Goal: Information Seeking & Learning: Compare options

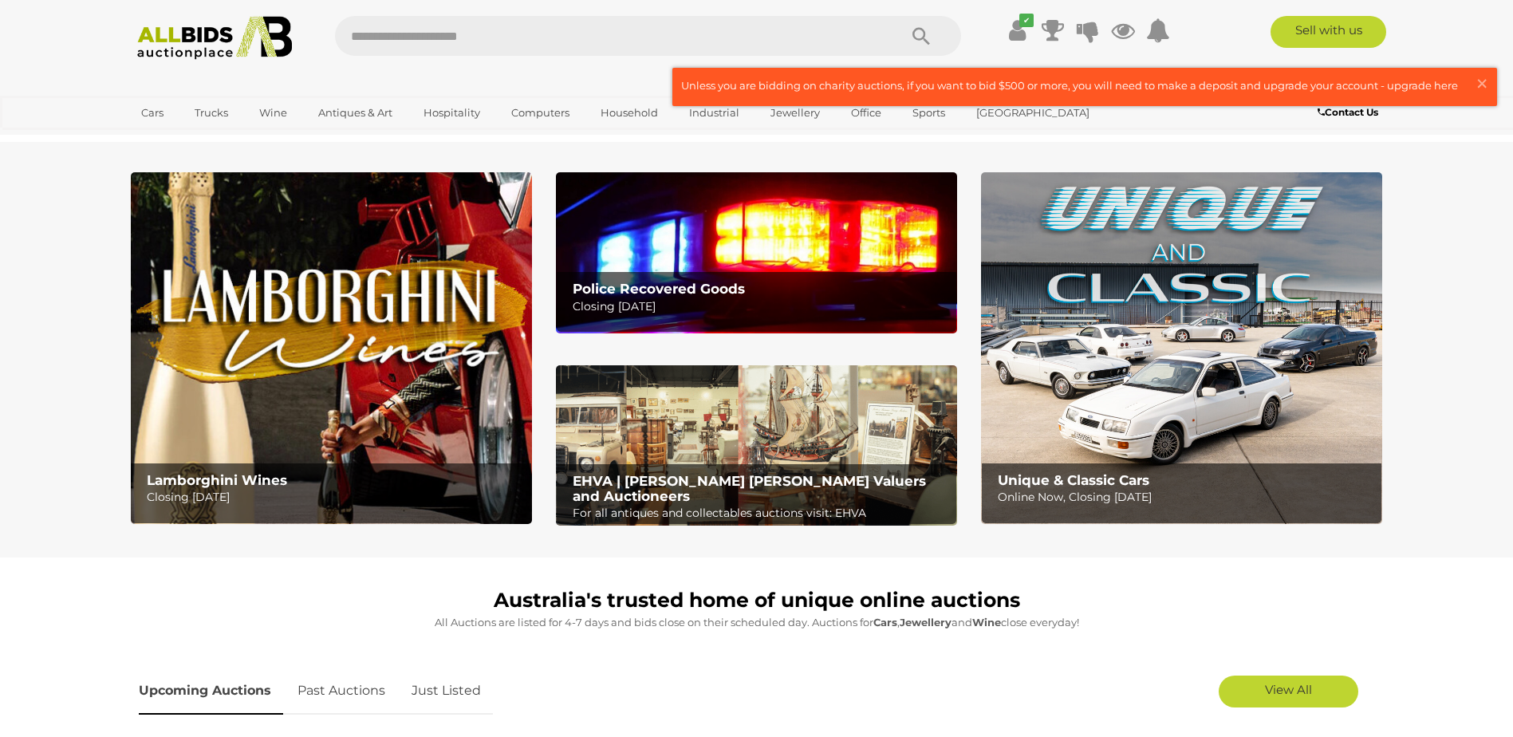
click at [1118, 487] on p "Online Now, Closing Wednesday 15th October" at bounding box center [1186, 497] width 376 height 20
click at [771, 456] on img at bounding box center [756, 445] width 401 height 161
click at [1487, 84] on span "×" at bounding box center [1482, 83] width 14 height 31
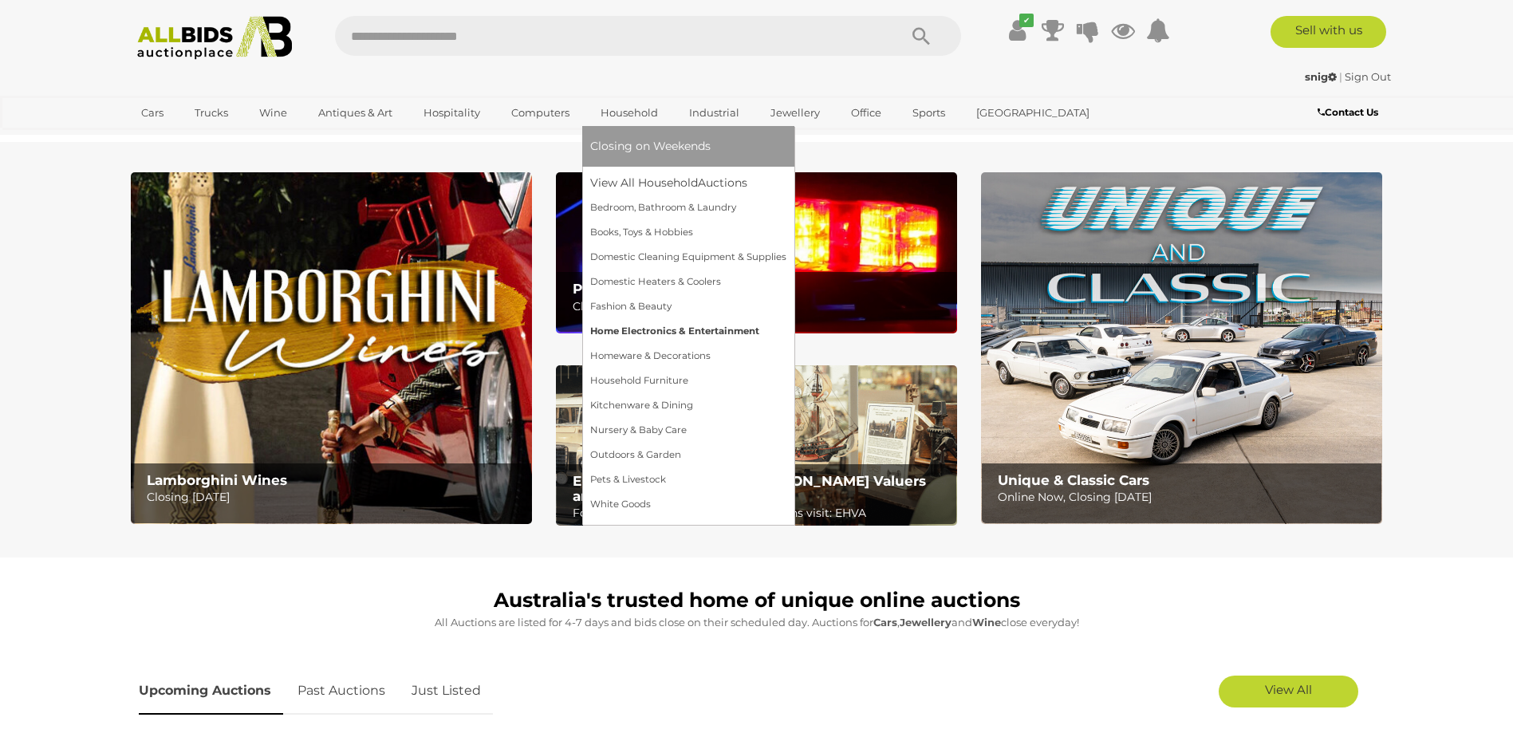
click at [618, 329] on link "Home Electronics & Entertainment" at bounding box center [688, 331] width 196 height 25
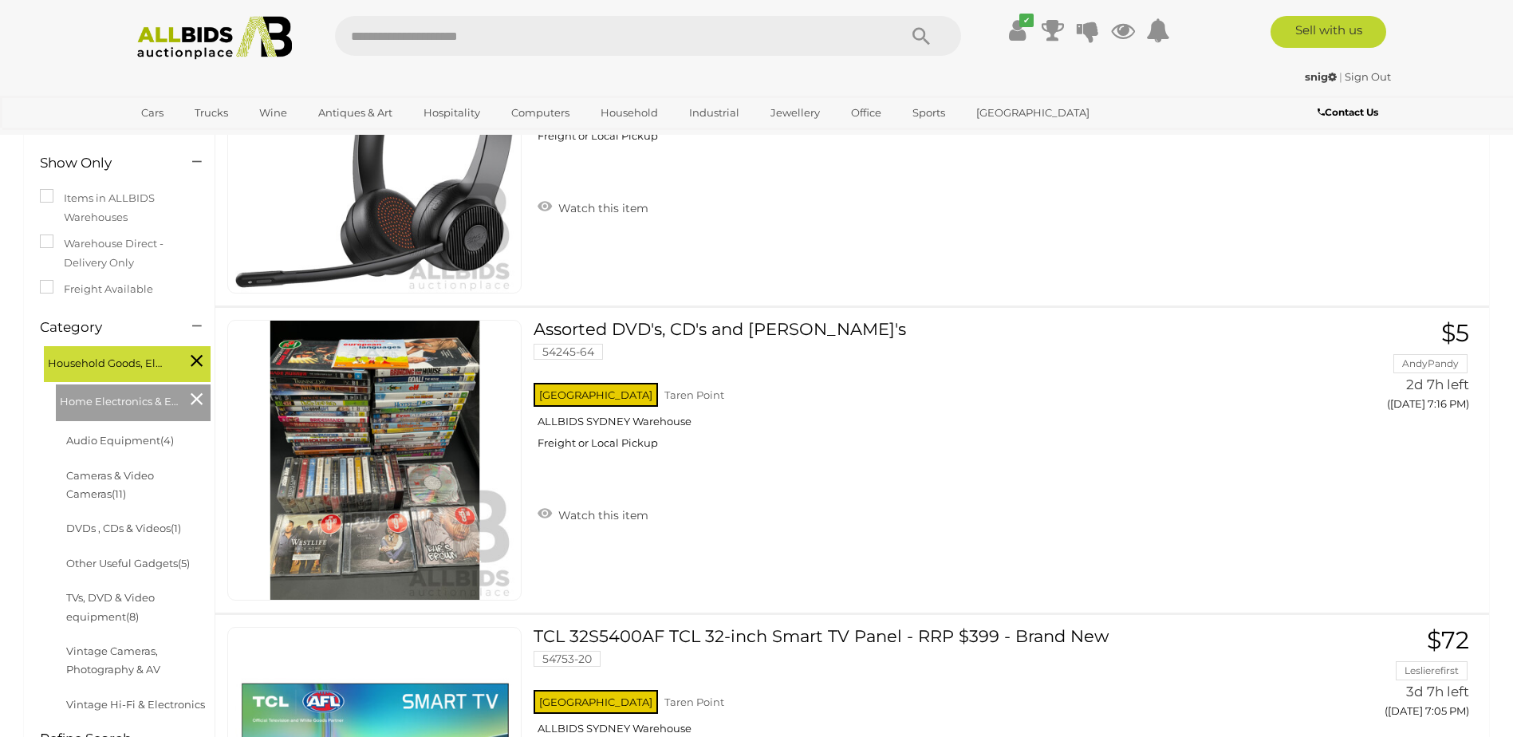
scroll to position [319, 0]
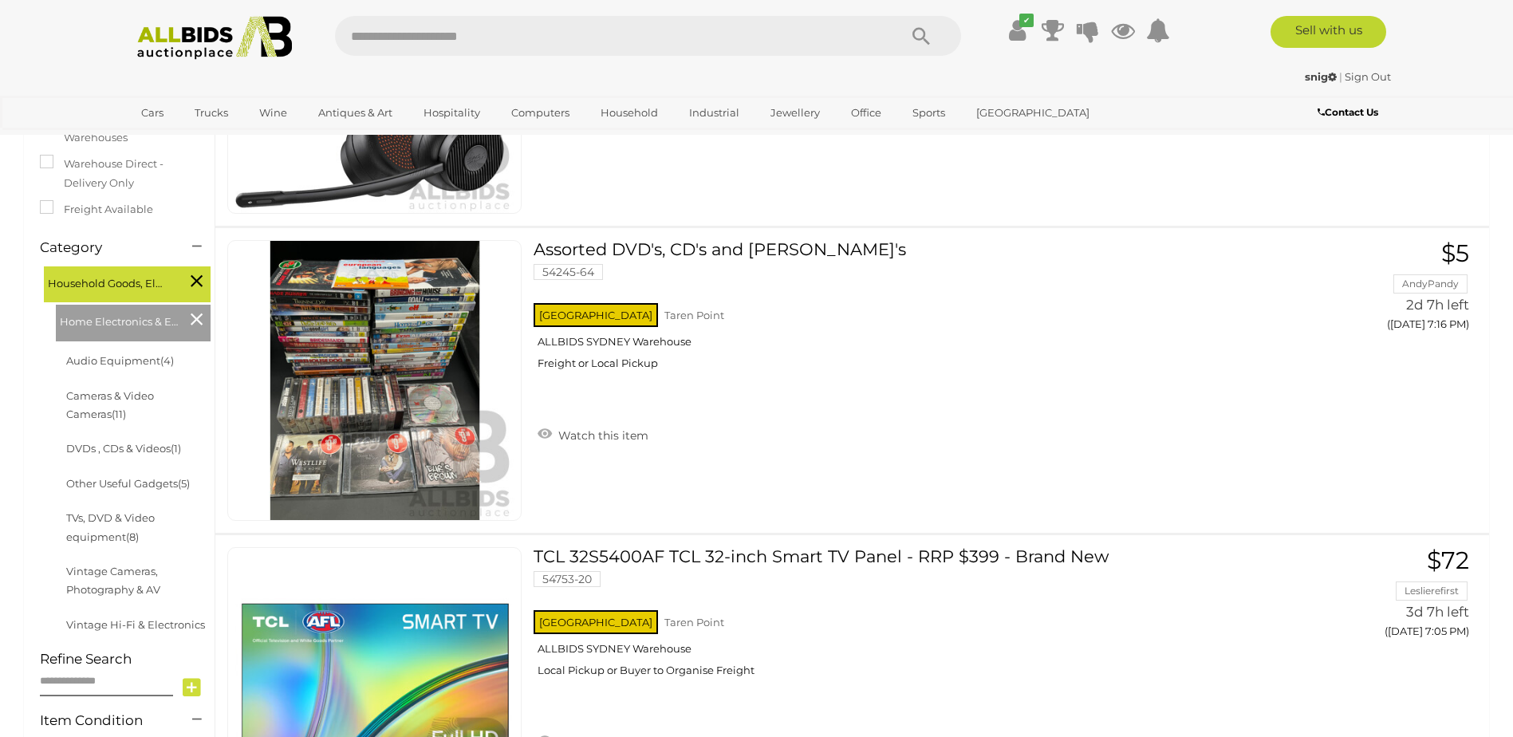
click at [90, 528] on li "TVs, DVD & Video equipment (8)" at bounding box center [139, 527] width 151 height 53
click at [120, 519] on link "TVs, DVD & Video equipment (8)" at bounding box center [110, 526] width 89 height 31
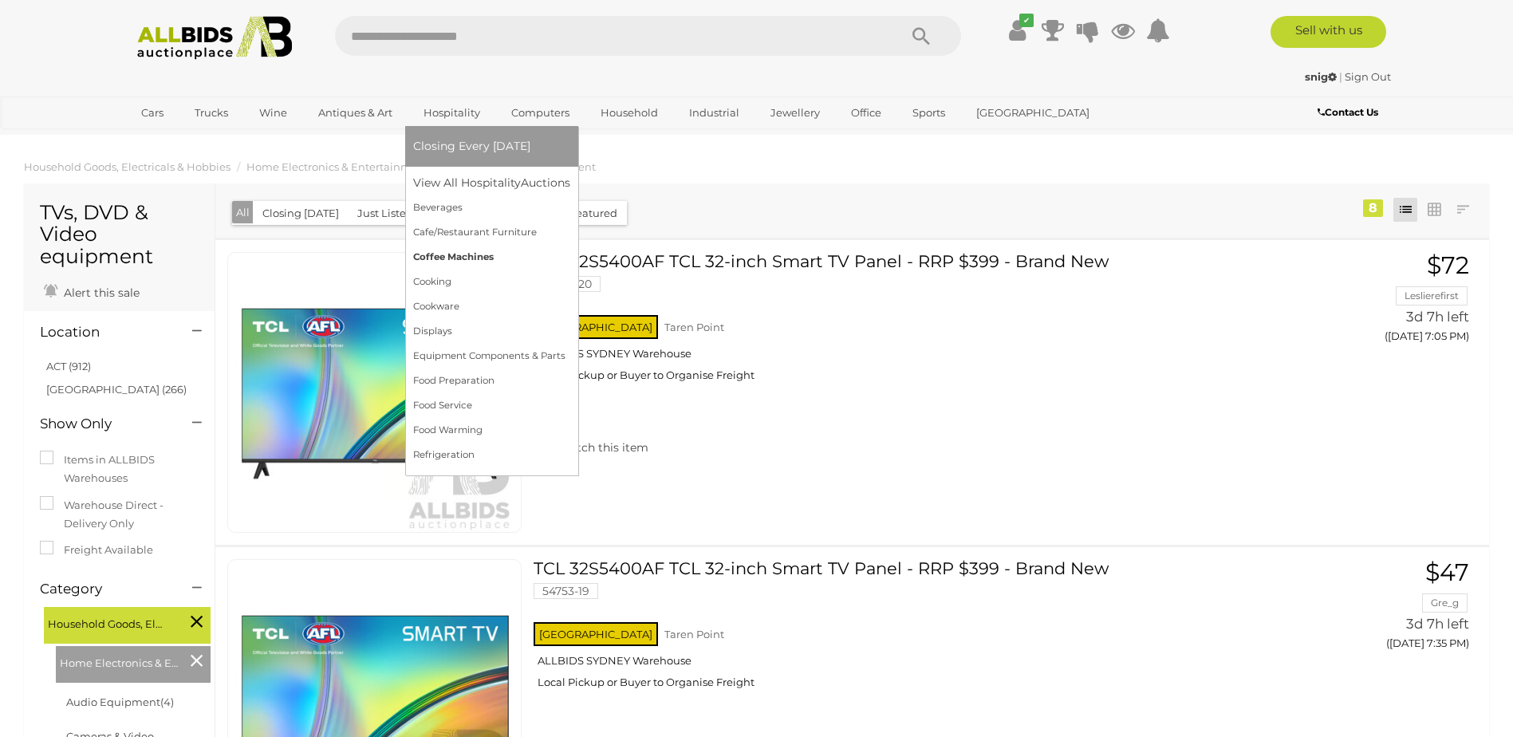
click at [452, 258] on link "Coffee Machines" at bounding box center [491, 257] width 157 height 25
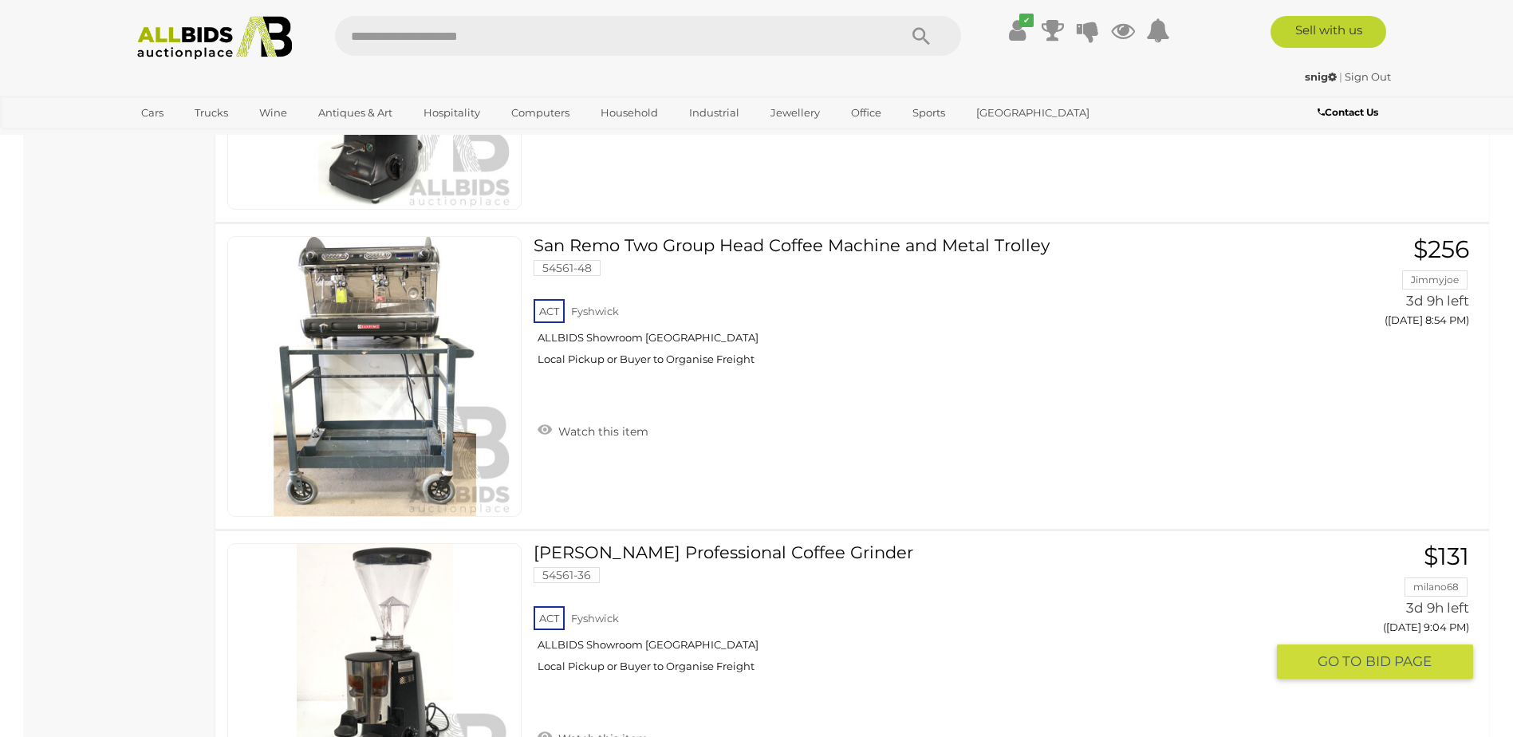
scroll to position [1835, 0]
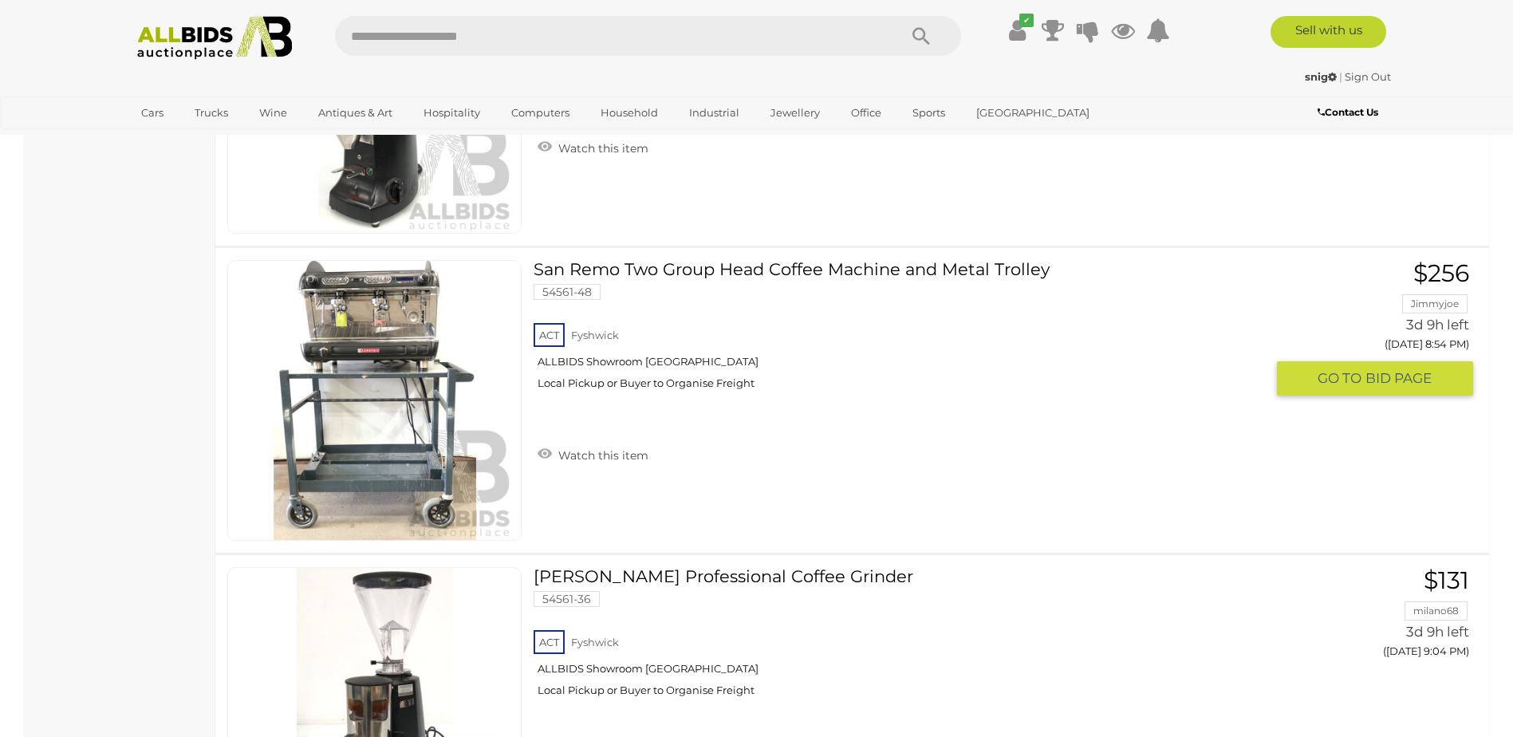
click at [711, 270] on link "San Remo Two Group Head Coffee Machine and Metal Trolley 54561-48 ACT Fyshwick" at bounding box center [906, 331] width 720 height 142
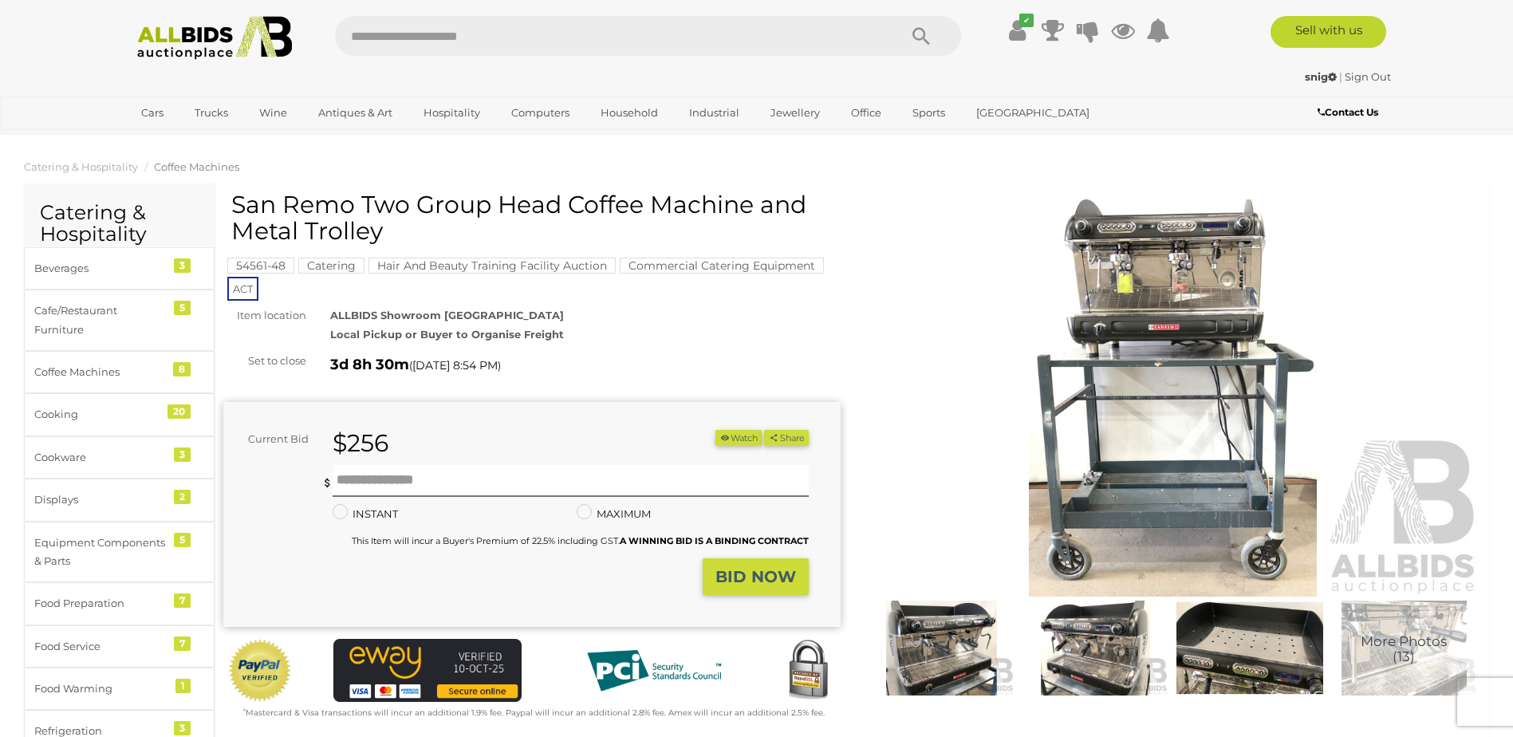
click at [1179, 291] on img at bounding box center [1173, 398] width 617 height 398
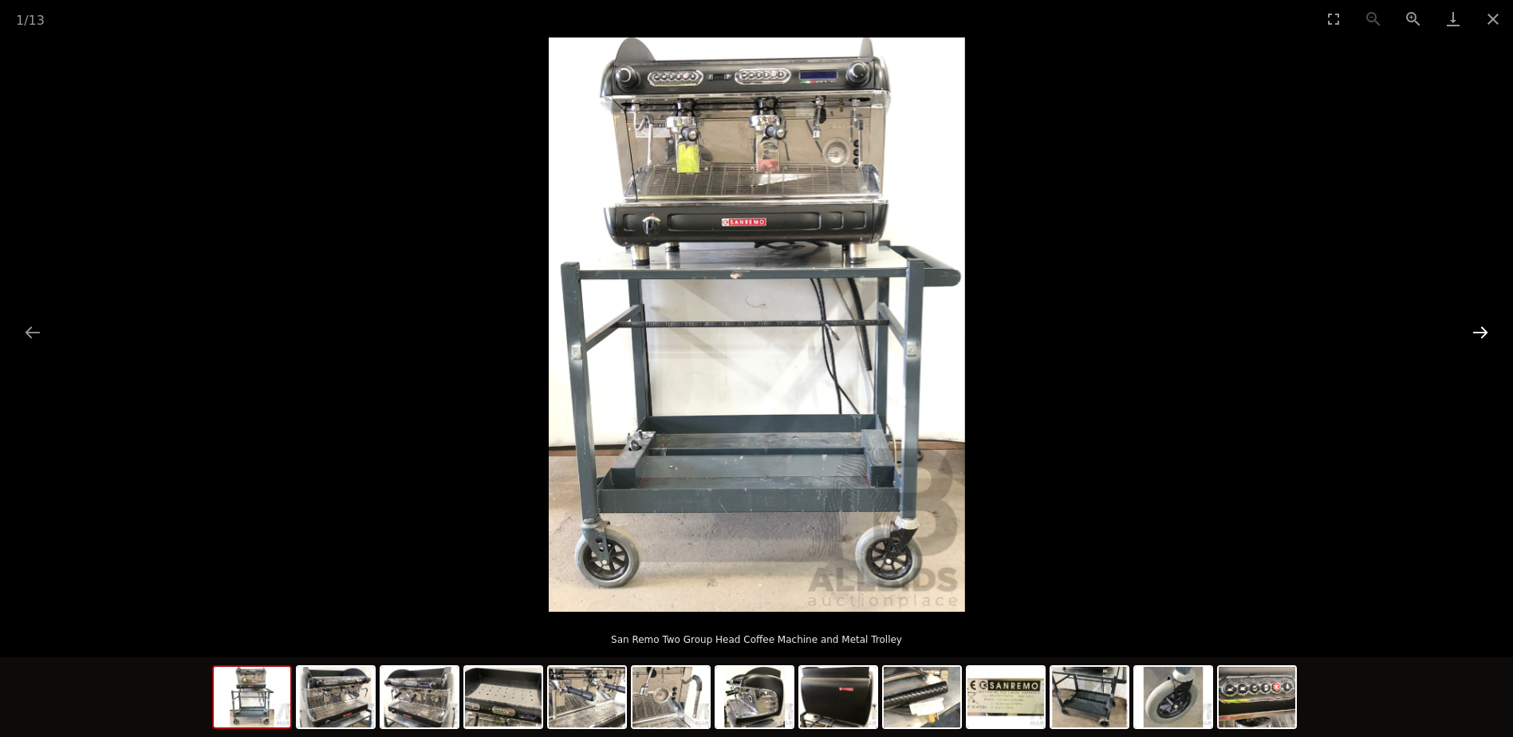
click at [1482, 334] on button "Next slide" at bounding box center [1481, 332] width 34 height 31
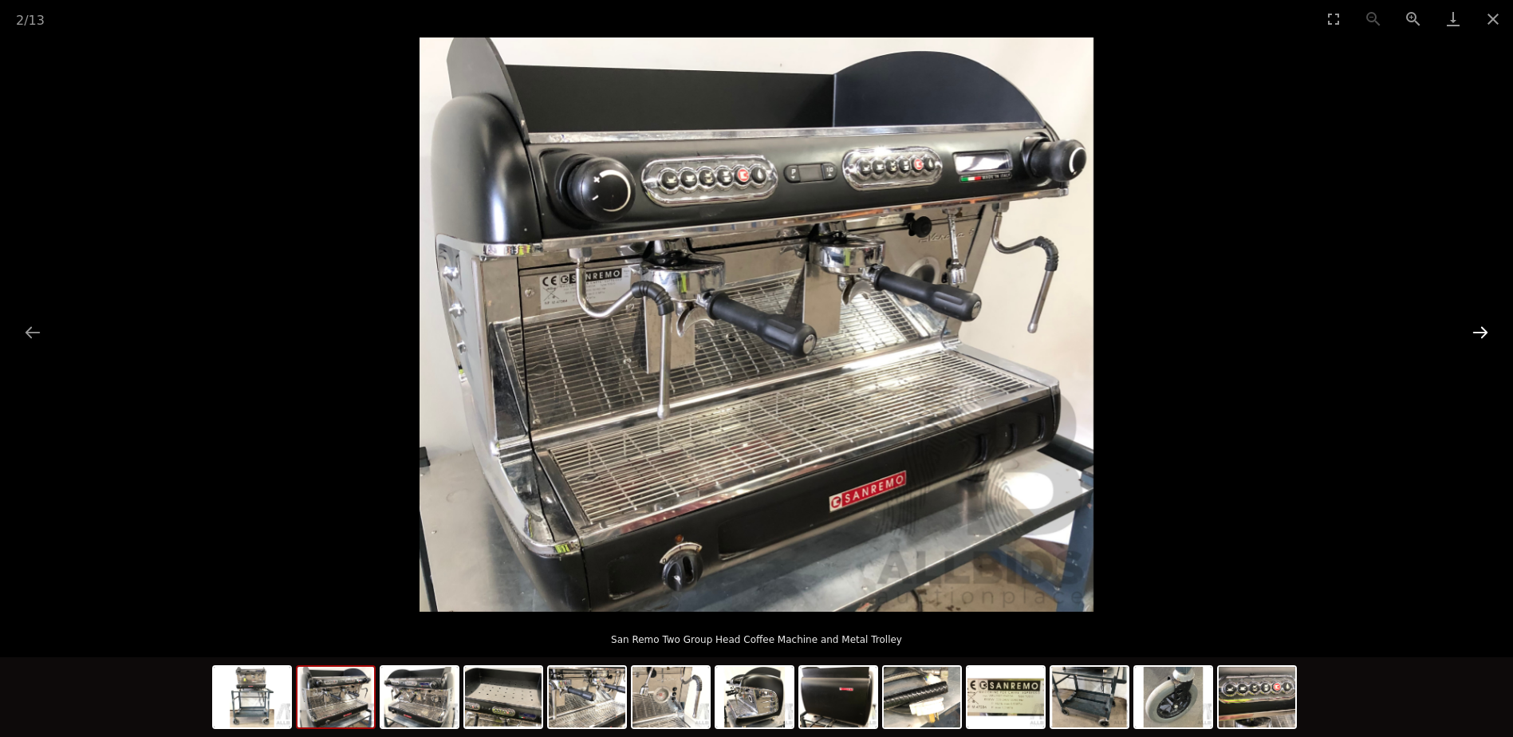
click at [1482, 333] on button "Next slide" at bounding box center [1481, 332] width 34 height 31
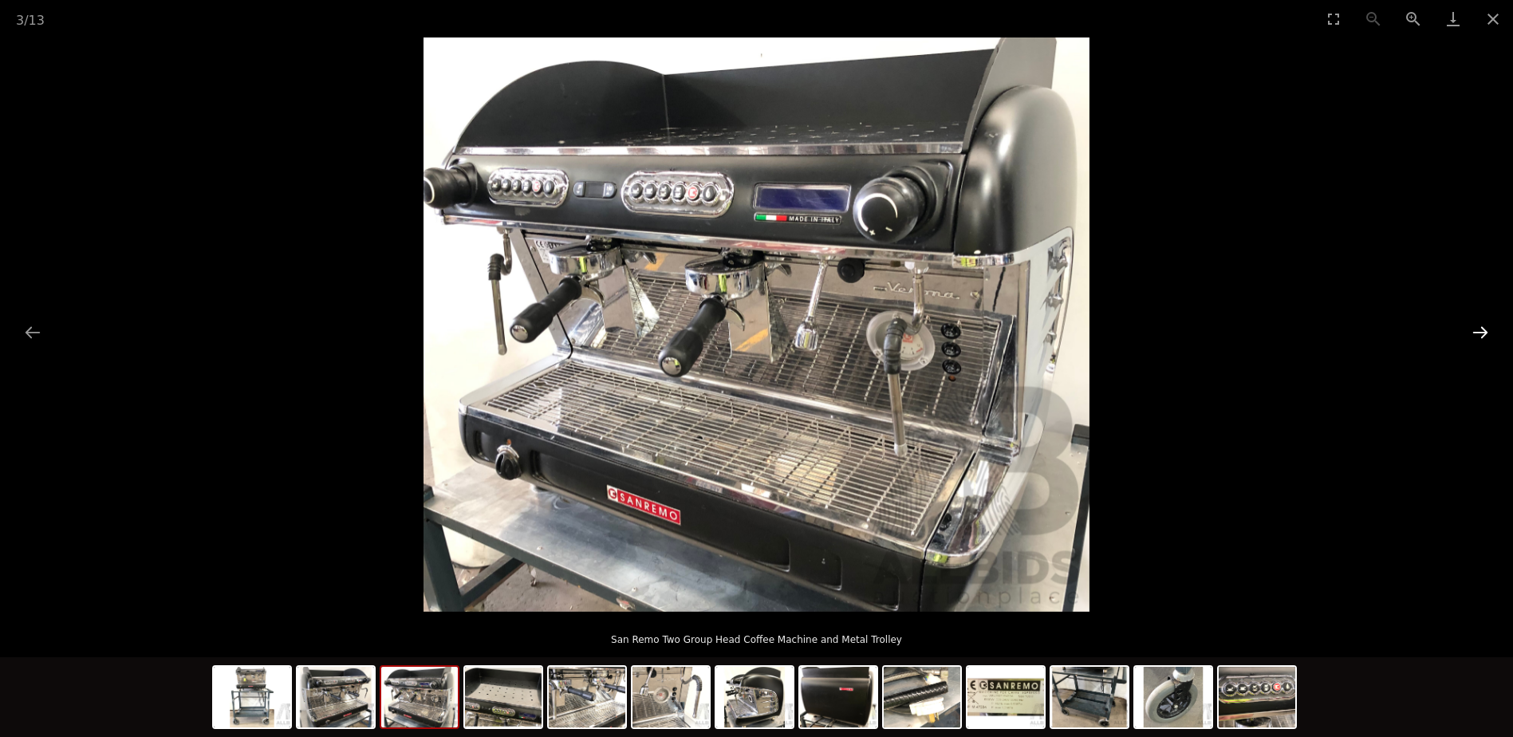
click at [1481, 332] on button "Next slide" at bounding box center [1481, 332] width 34 height 31
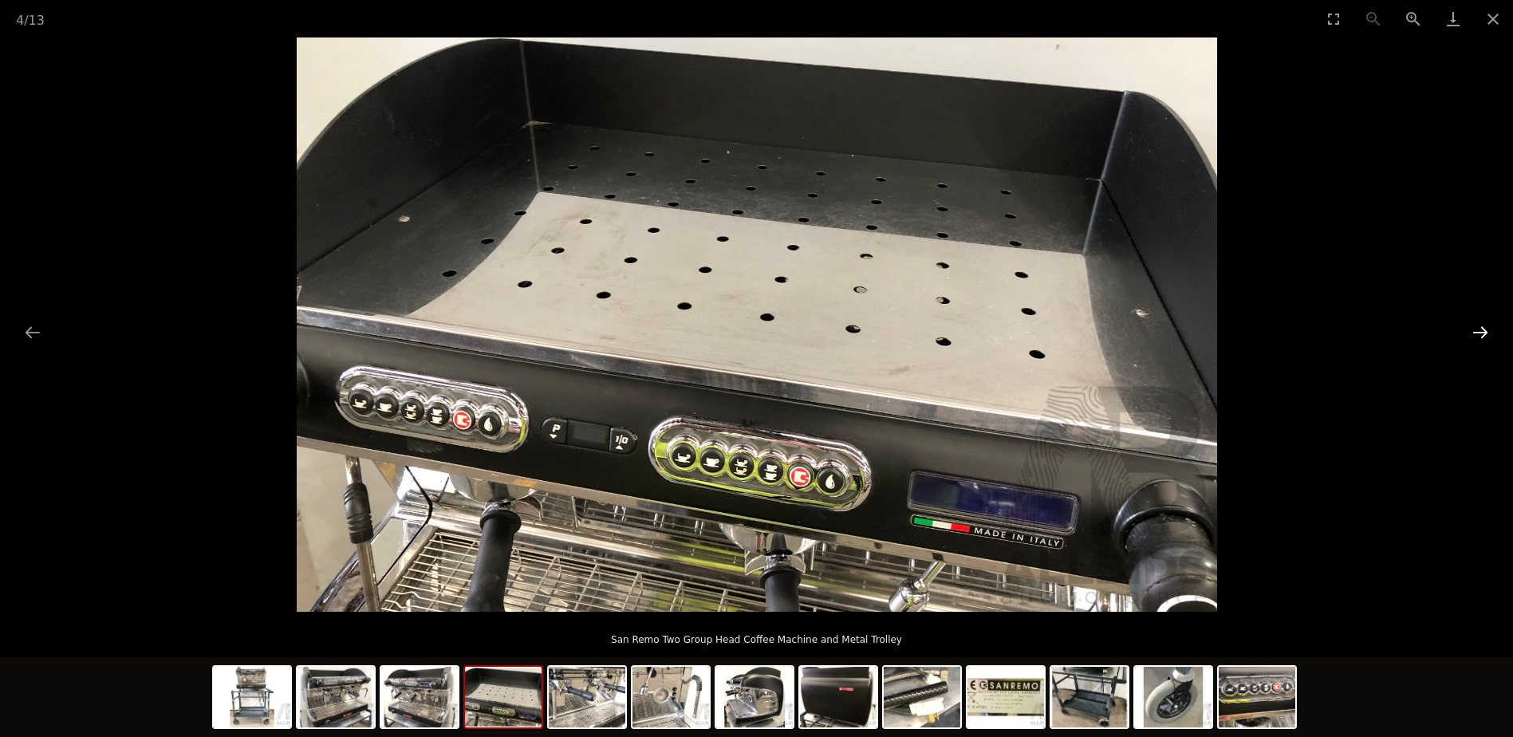
click at [1481, 332] on button "Next slide" at bounding box center [1481, 332] width 34 height 31
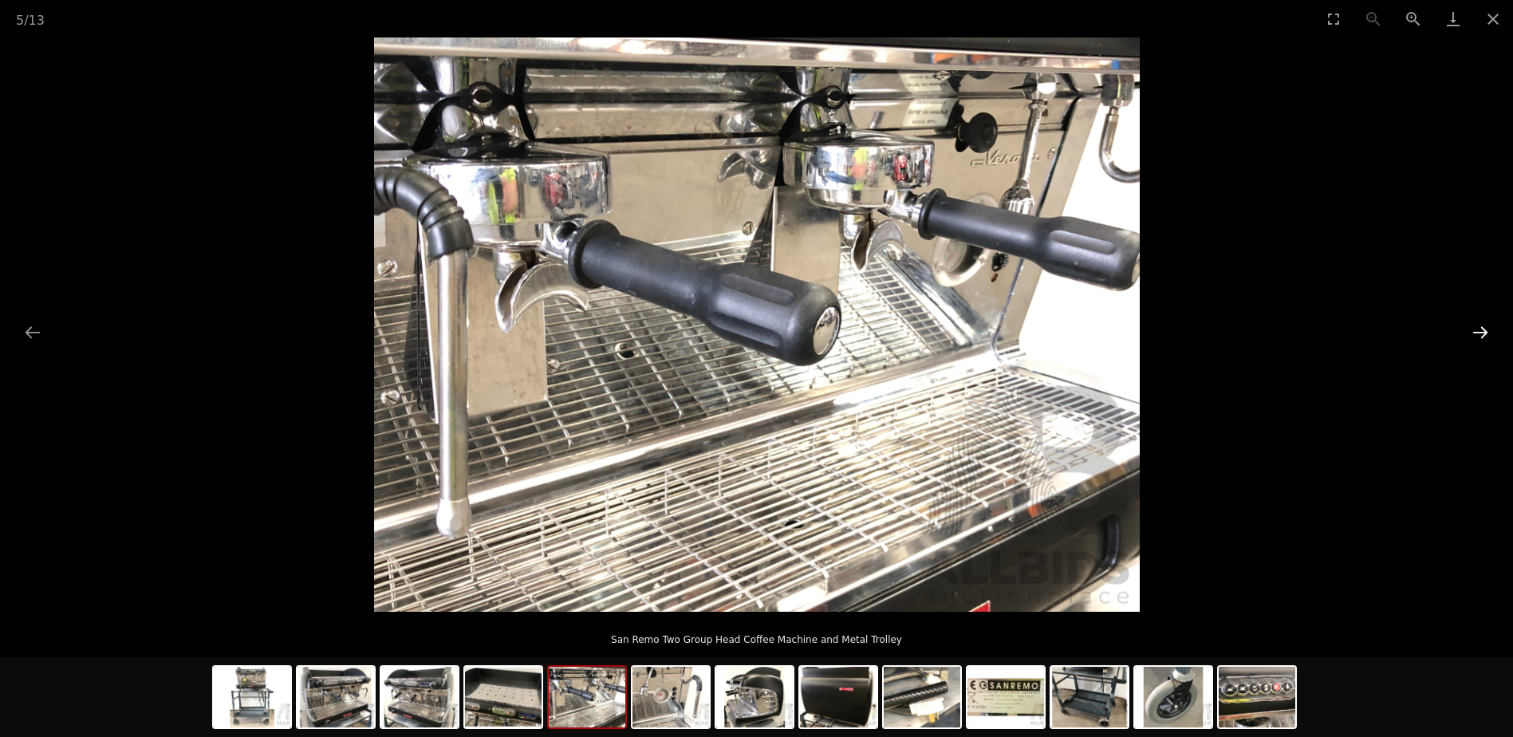
click at [1481, 332] on button "Next slide" at bounding box center [1481, 332] width 34 height 31
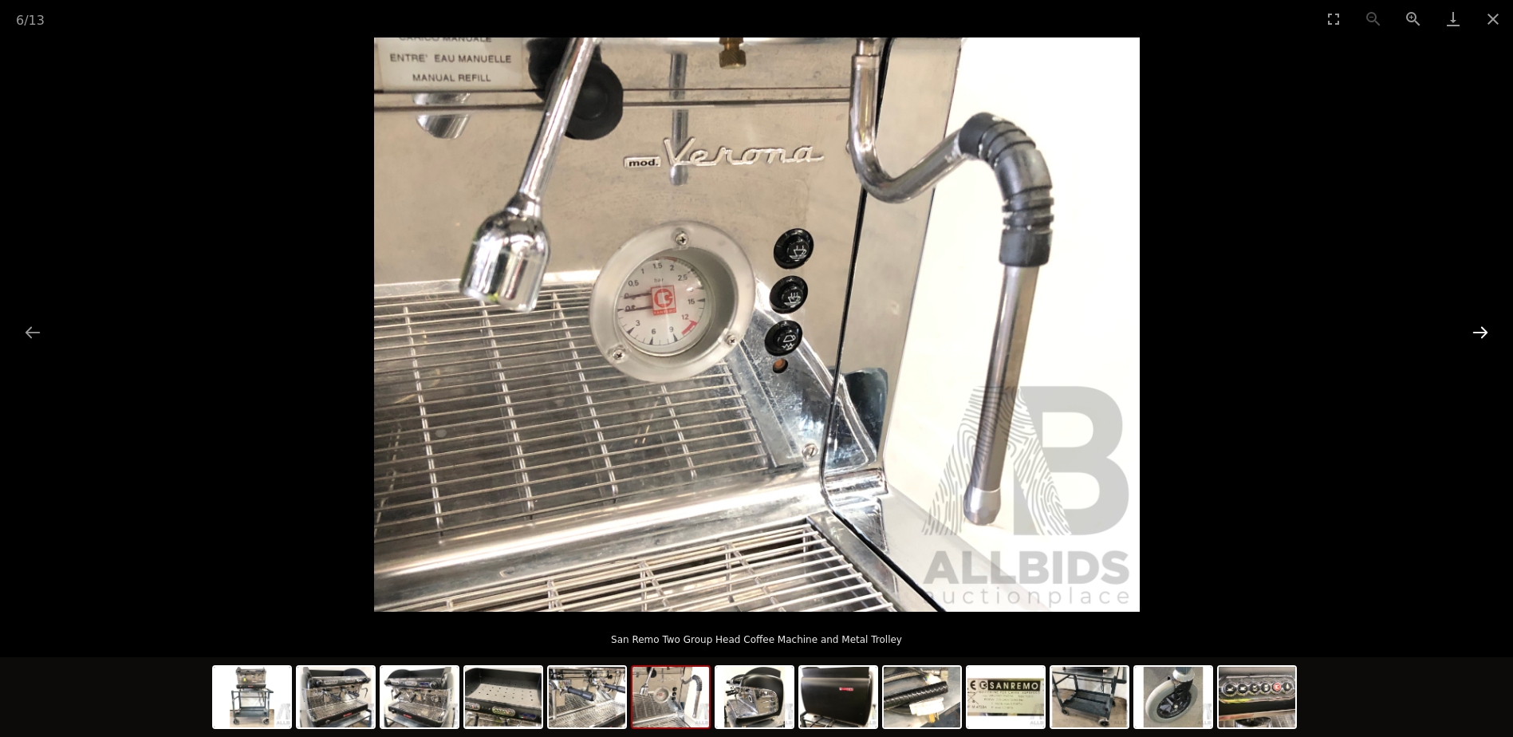
click at [1481, 332] on button "Next slide" at bounding box center [1481, 332] width 34 height 31
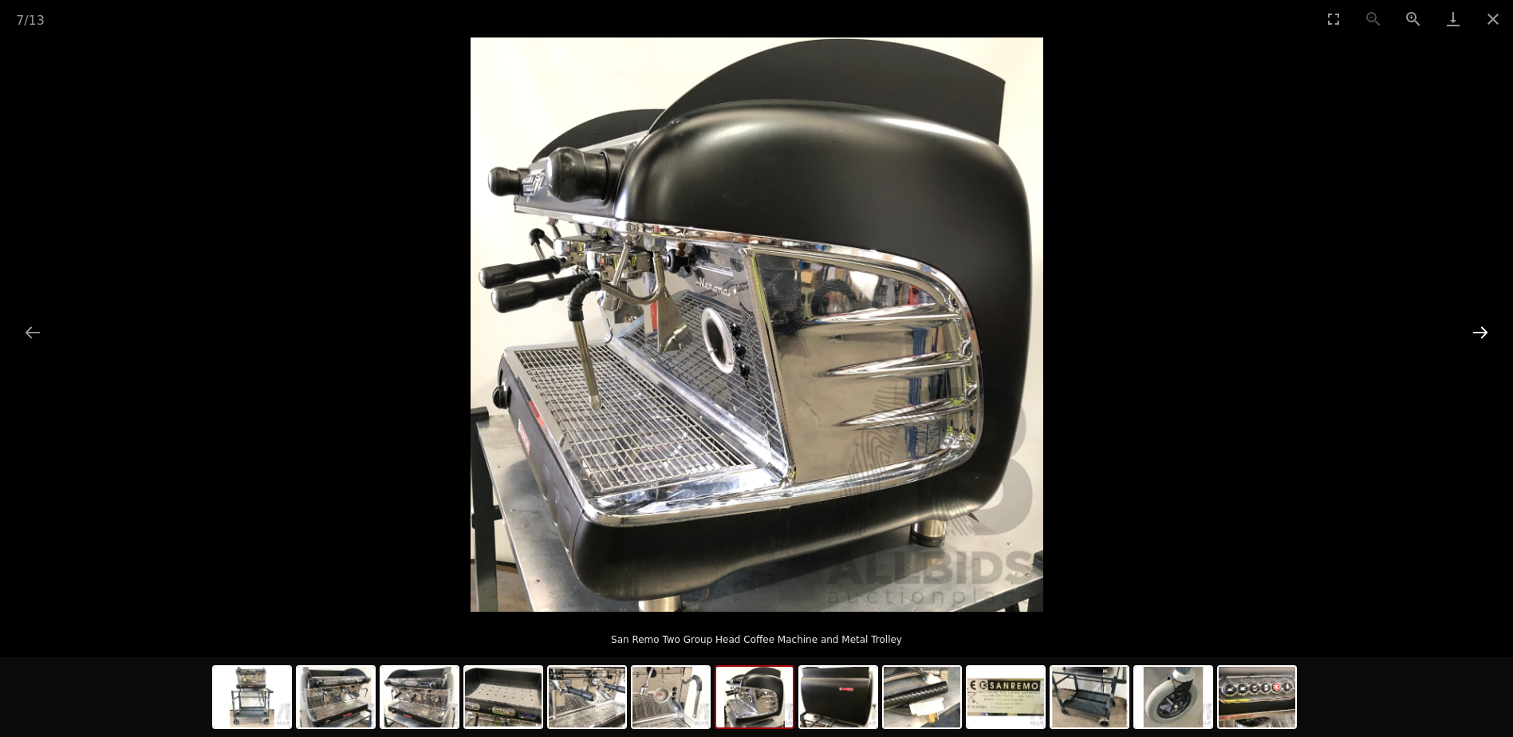
click at [1481, 332] on button "Next slide" at bounding box center [1481, 332] width 34 height 31
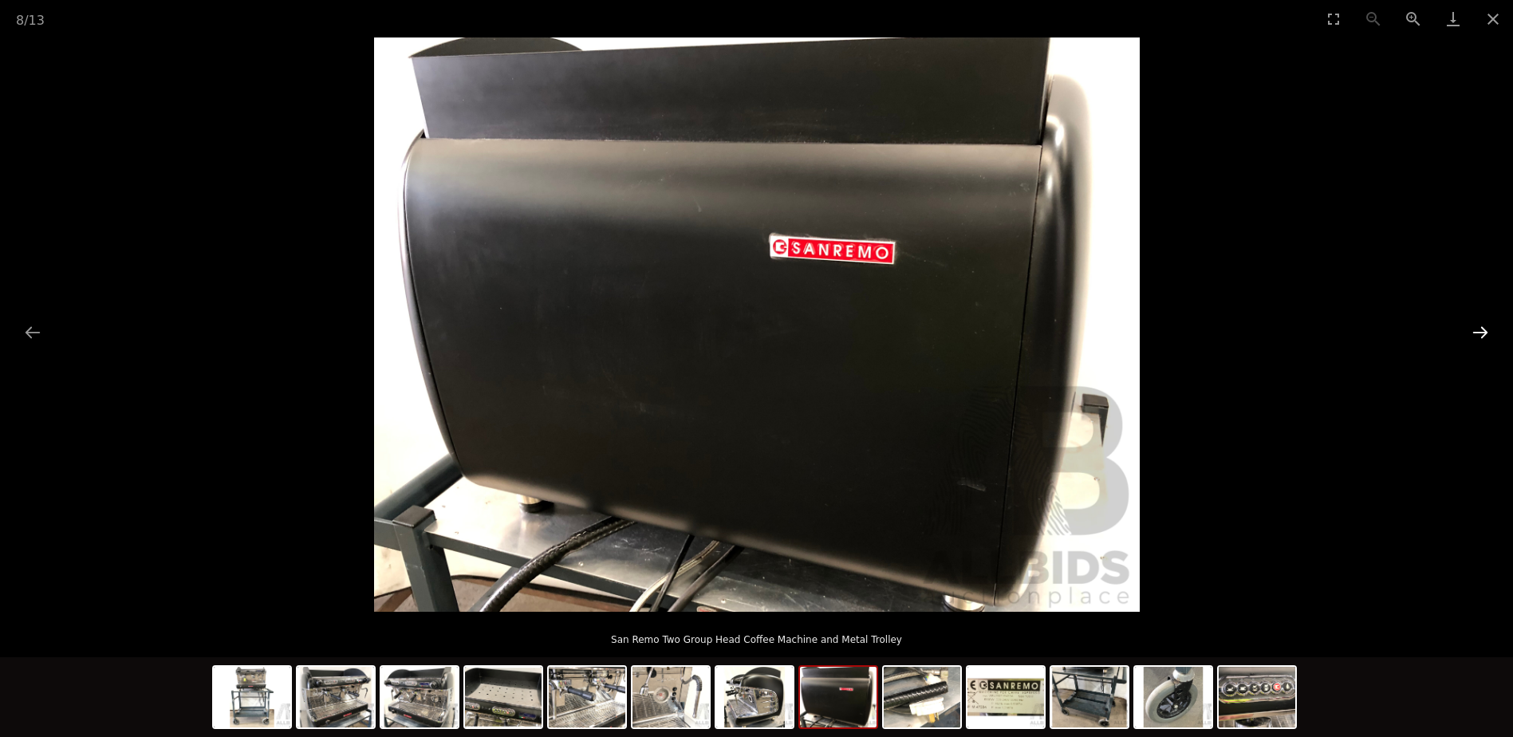
click at [1481, 332] on button "Next slide" at bounding box center [1481, 332] width 34 height 31
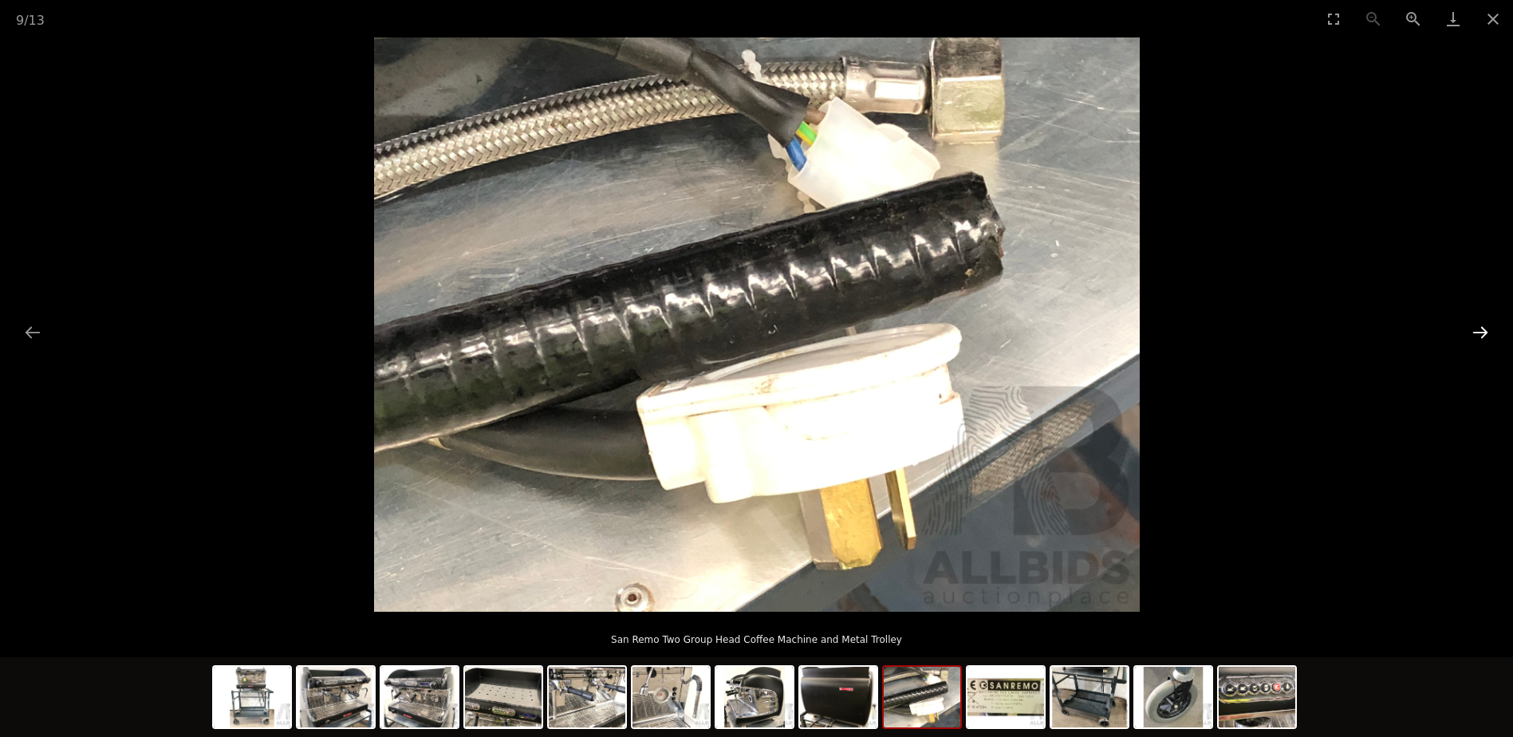
click at [1481, 332] on button "Next slide" at bounding box center [1481, 332] width 34 height 31
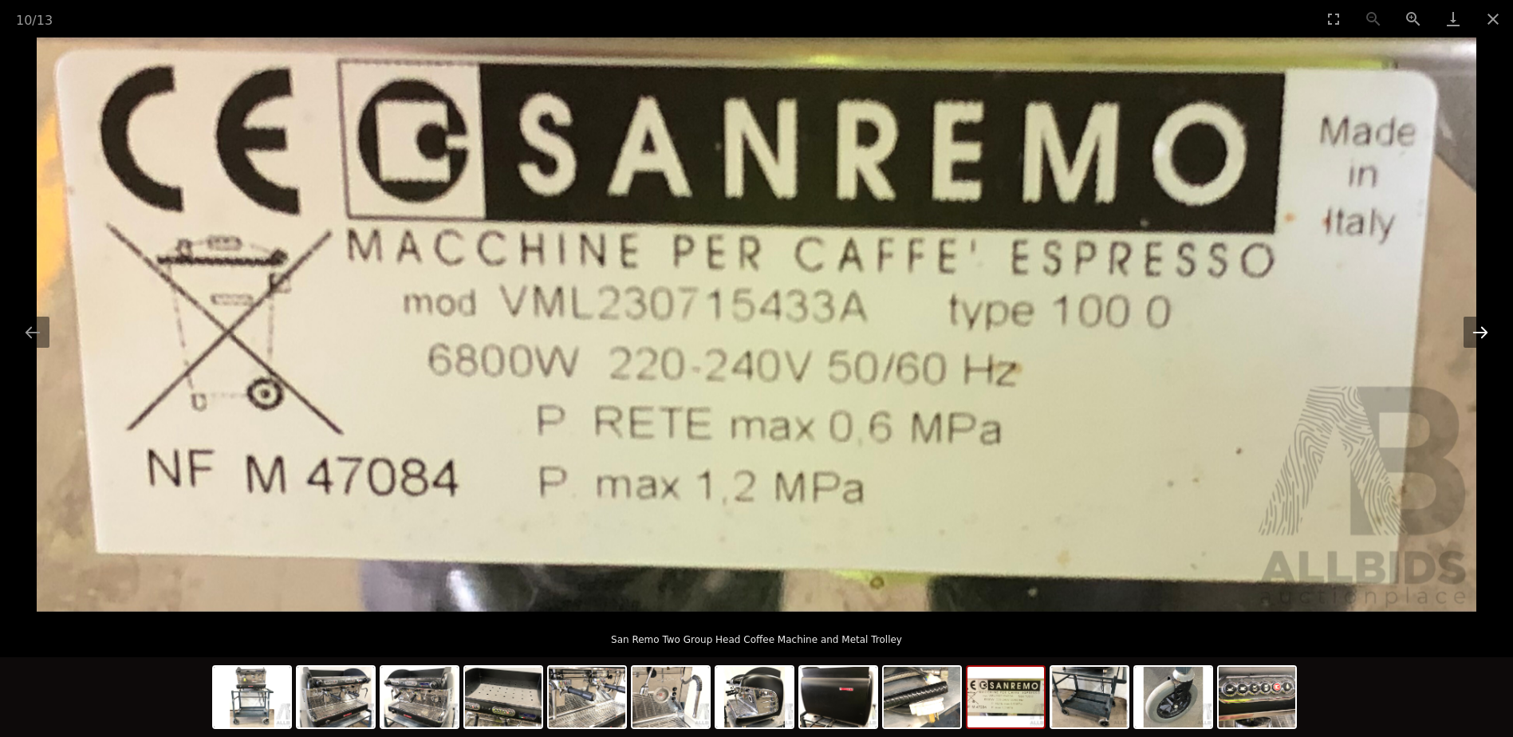
click at [1481, 332] on button "Next slide" at bounding box center [1481, 332] width 34 height 31
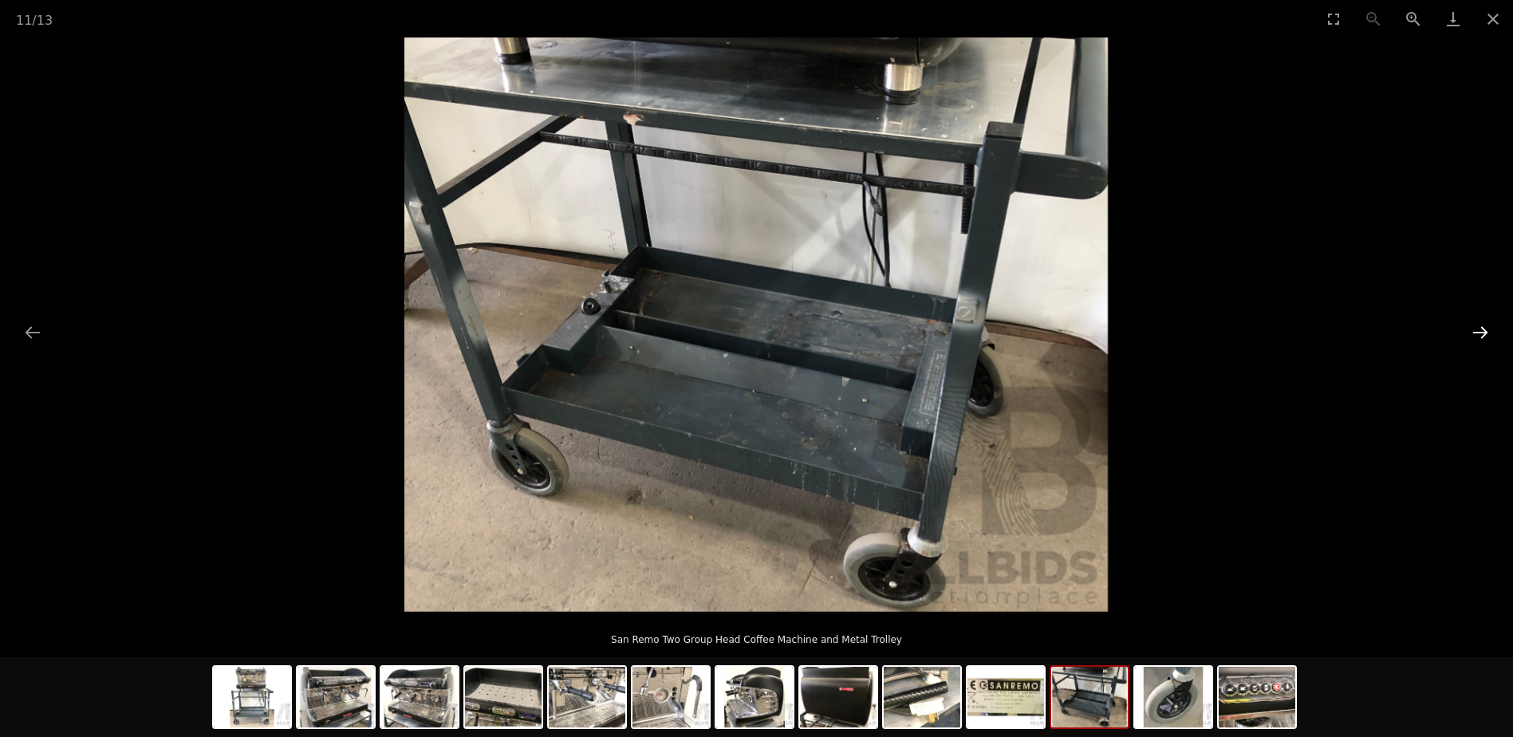
click at [1481, 332] on button "Next slide" at bounding box center [1481, 332] width 34 height 31
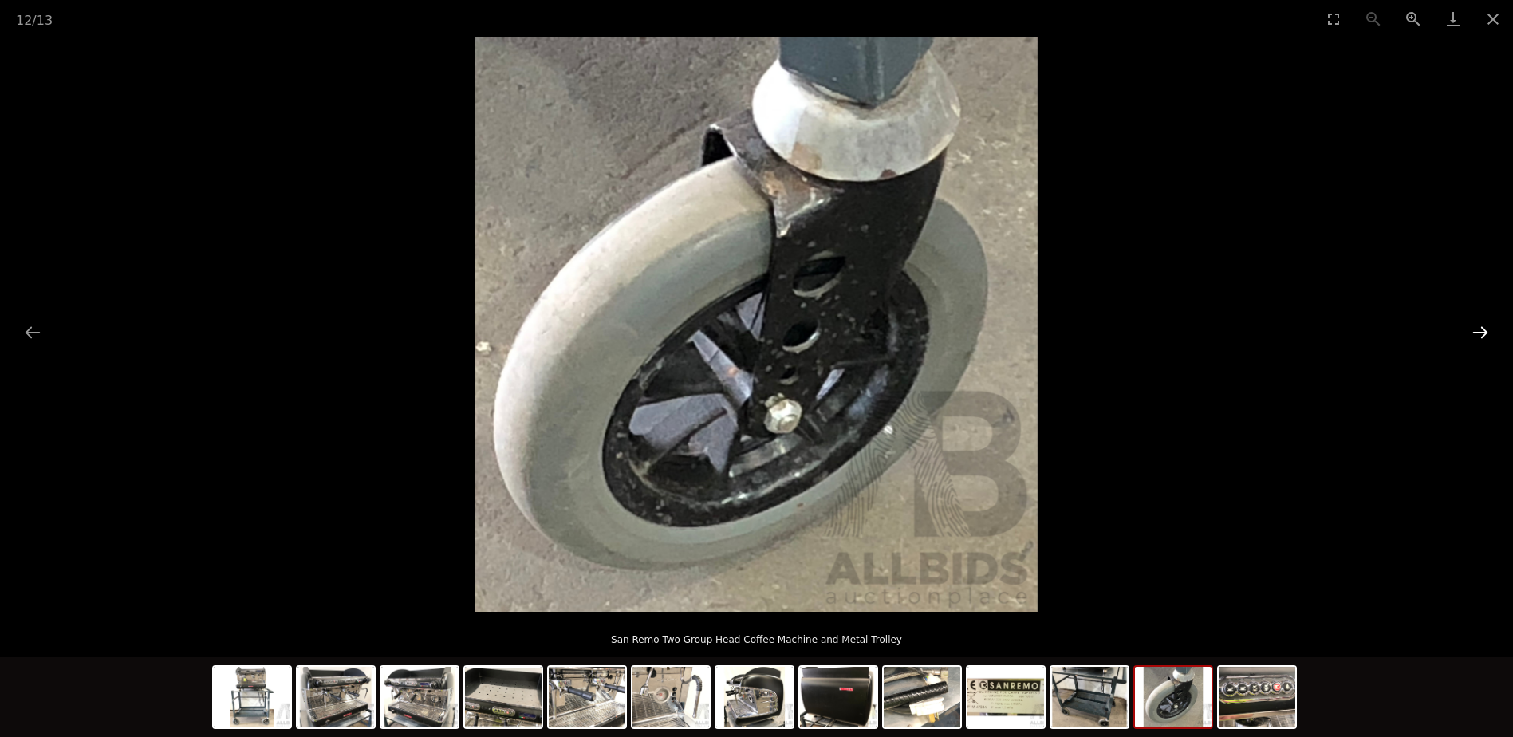
click at [1481, 332] on button "Next slide" at bounding box center [1481, 332] width 34 height 31
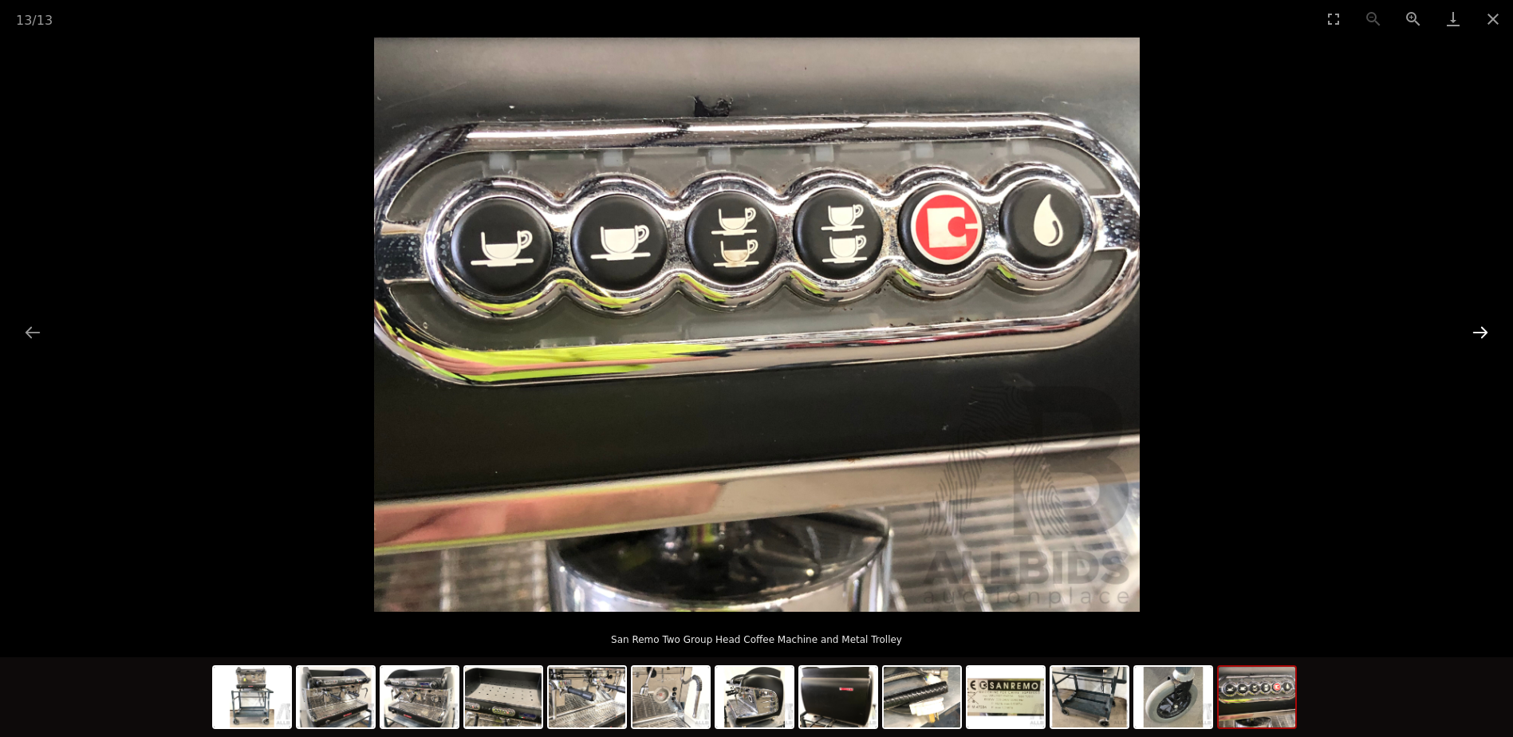
click at [1481, 332] on button "Next slide" at bounding box center [1481, 332] width 34 height 31
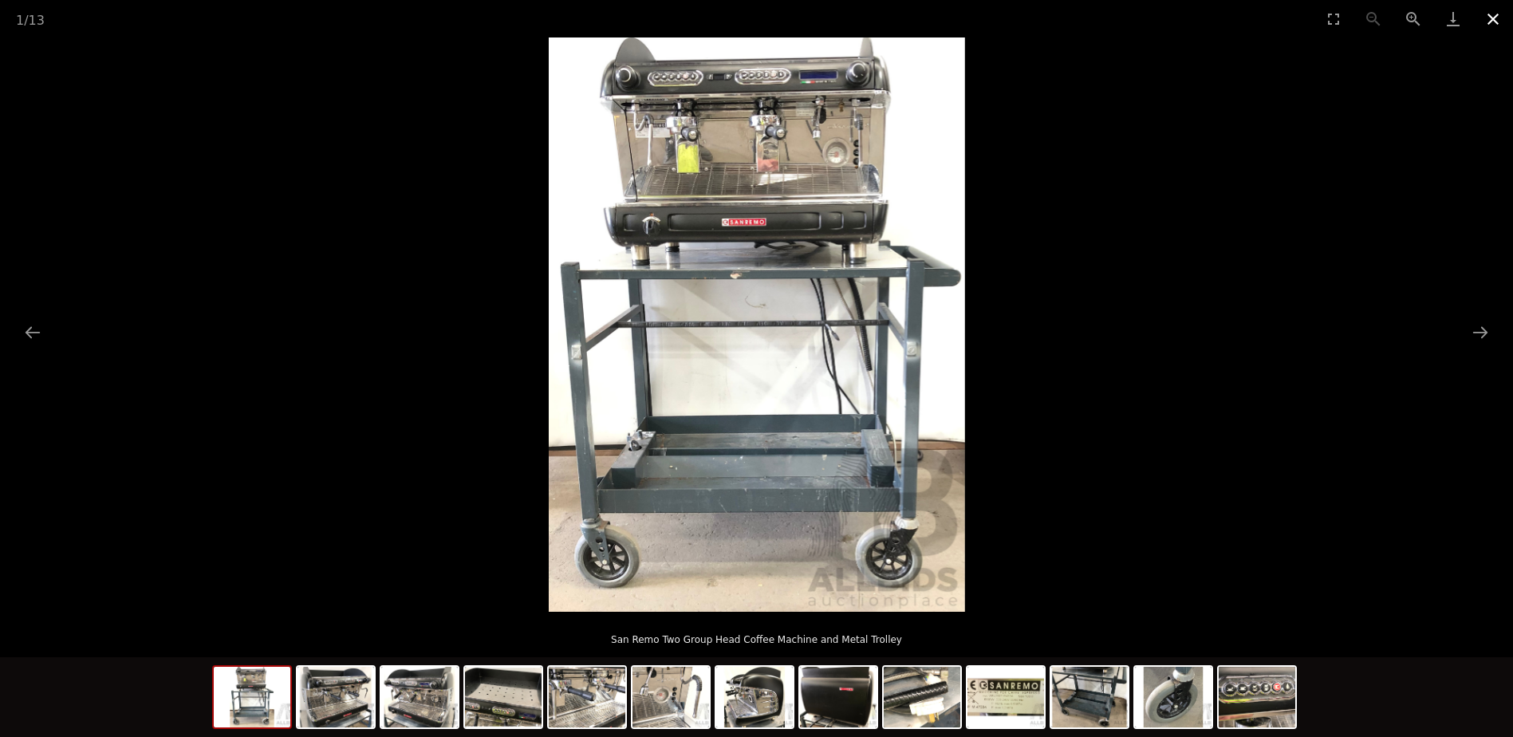
click at [1492, 17] on button "Close gallery" at bounding box center [1493, 18] width 40 height 37
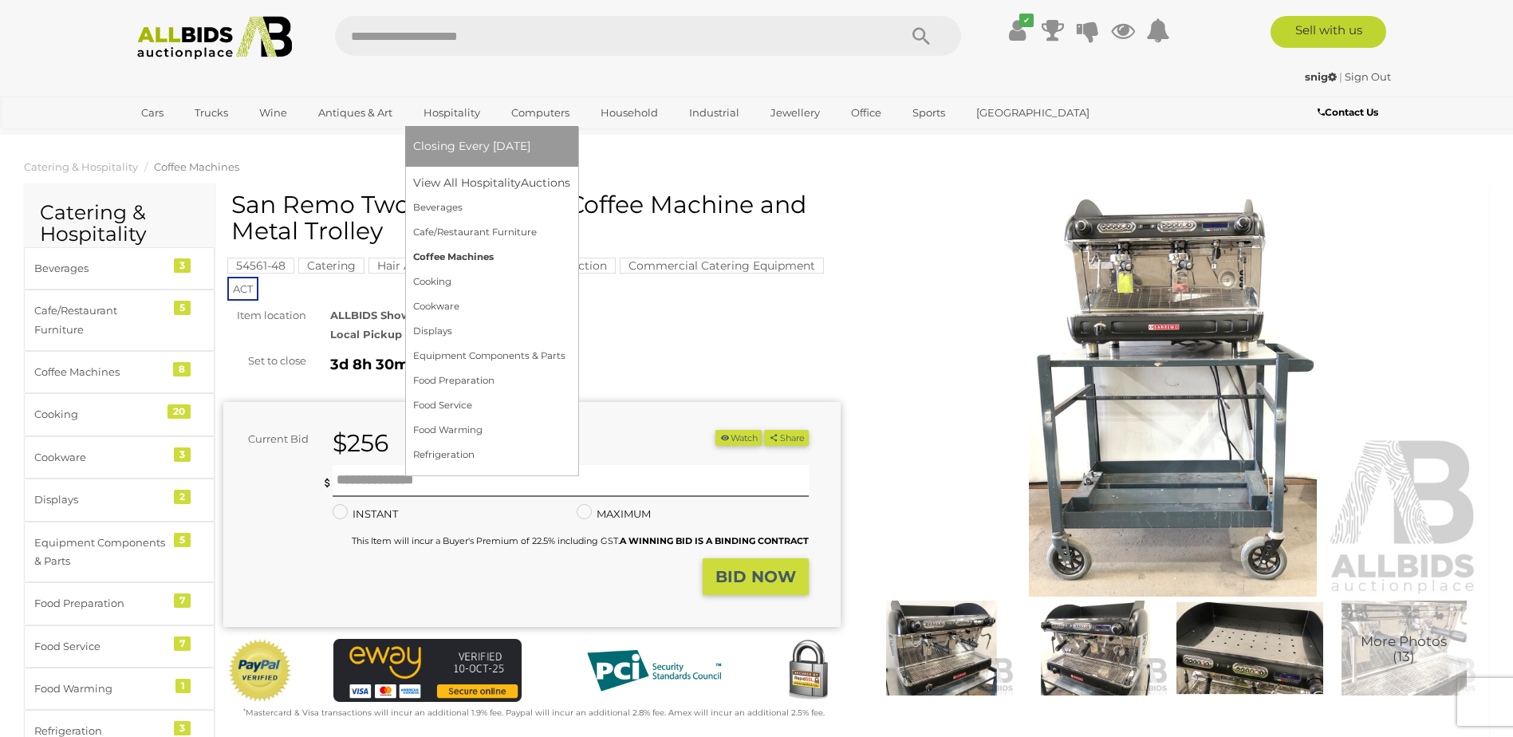
click at [458, 256] on link "Coffee Machines" at bounding box center [491, 257] width 157 height 25
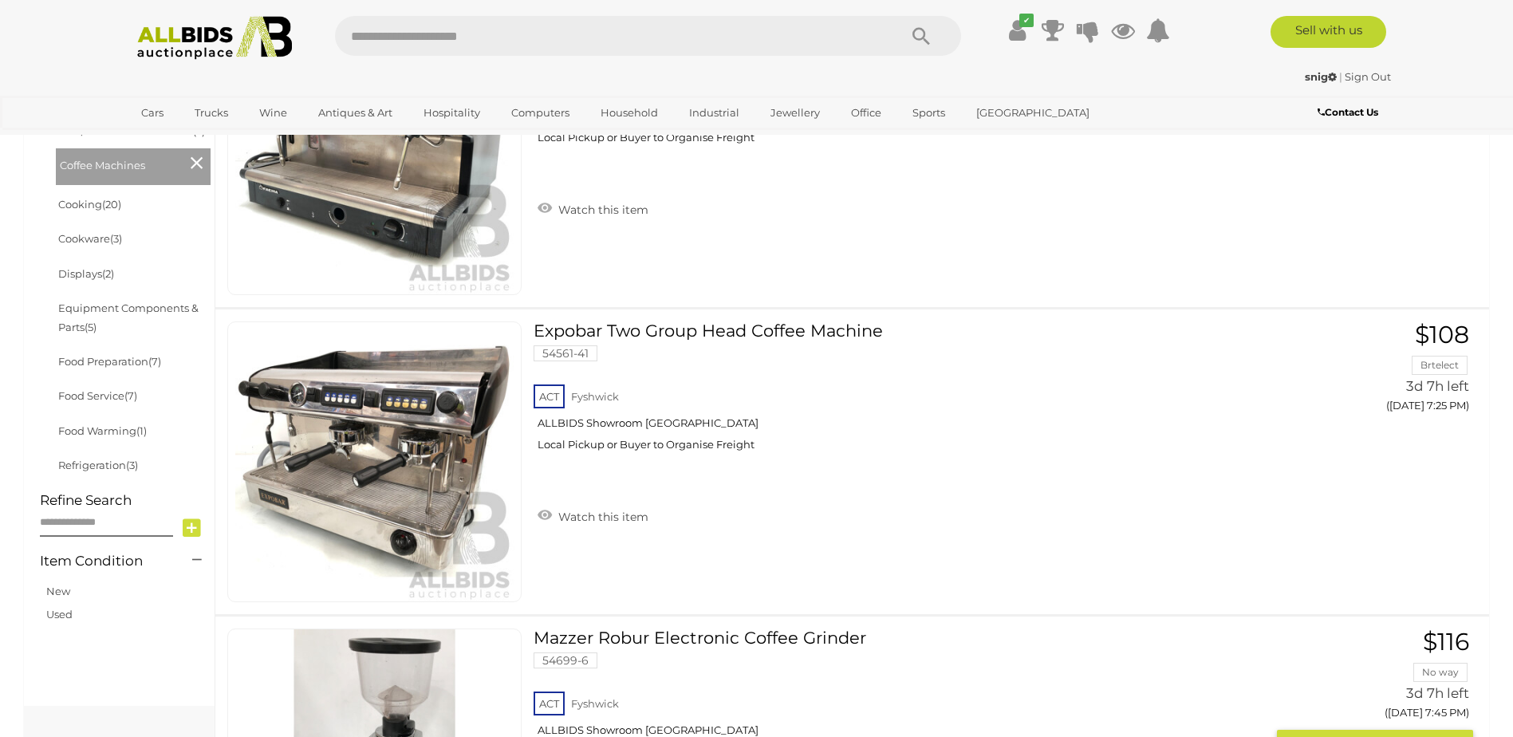
scroll to position [483, 0]
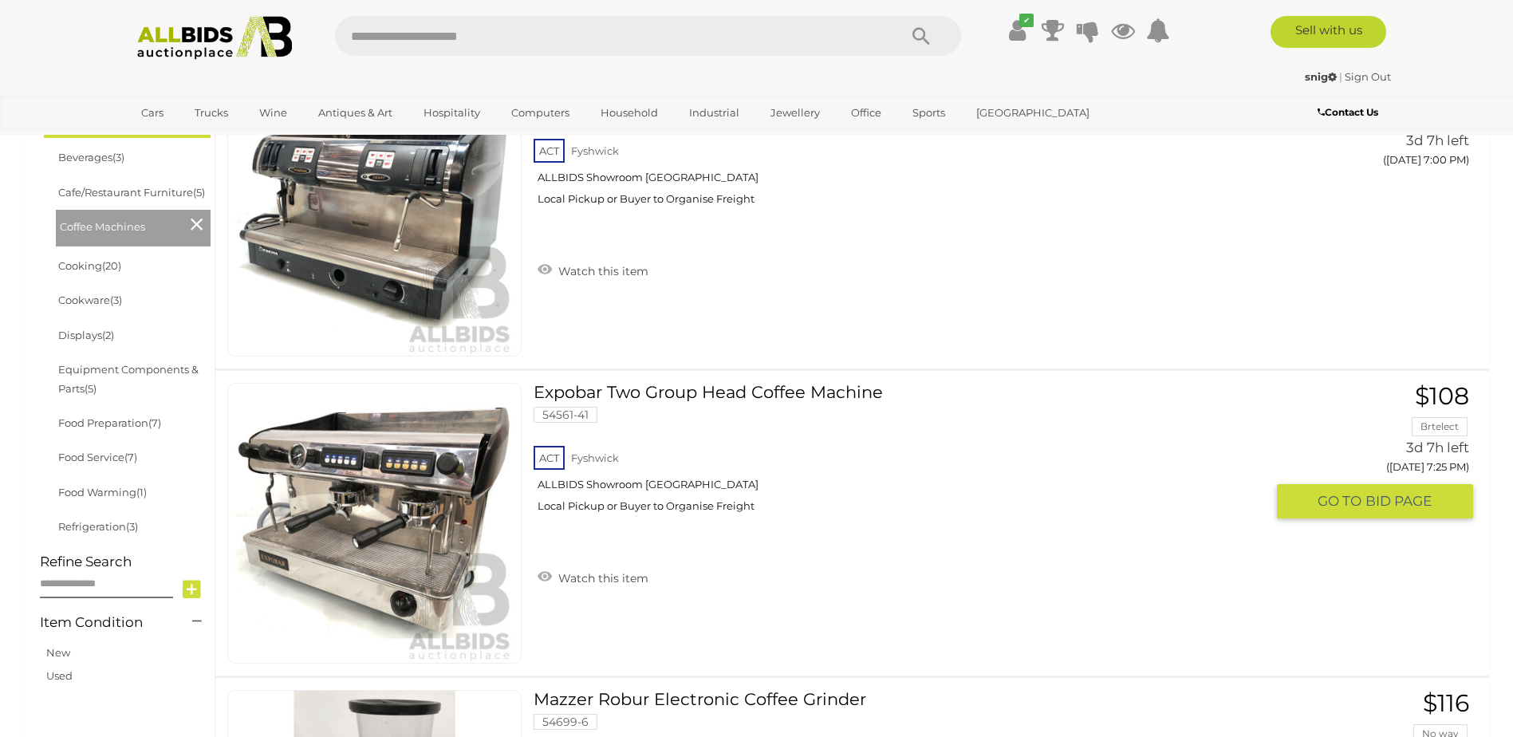
click at [697, 396] on link "Expobar Two Group Head Coffee Machine 54561-41 ACT Fyshwick ALLBIDS Showroom Fy…" at bounding box center [906, 454] width 720 height 142
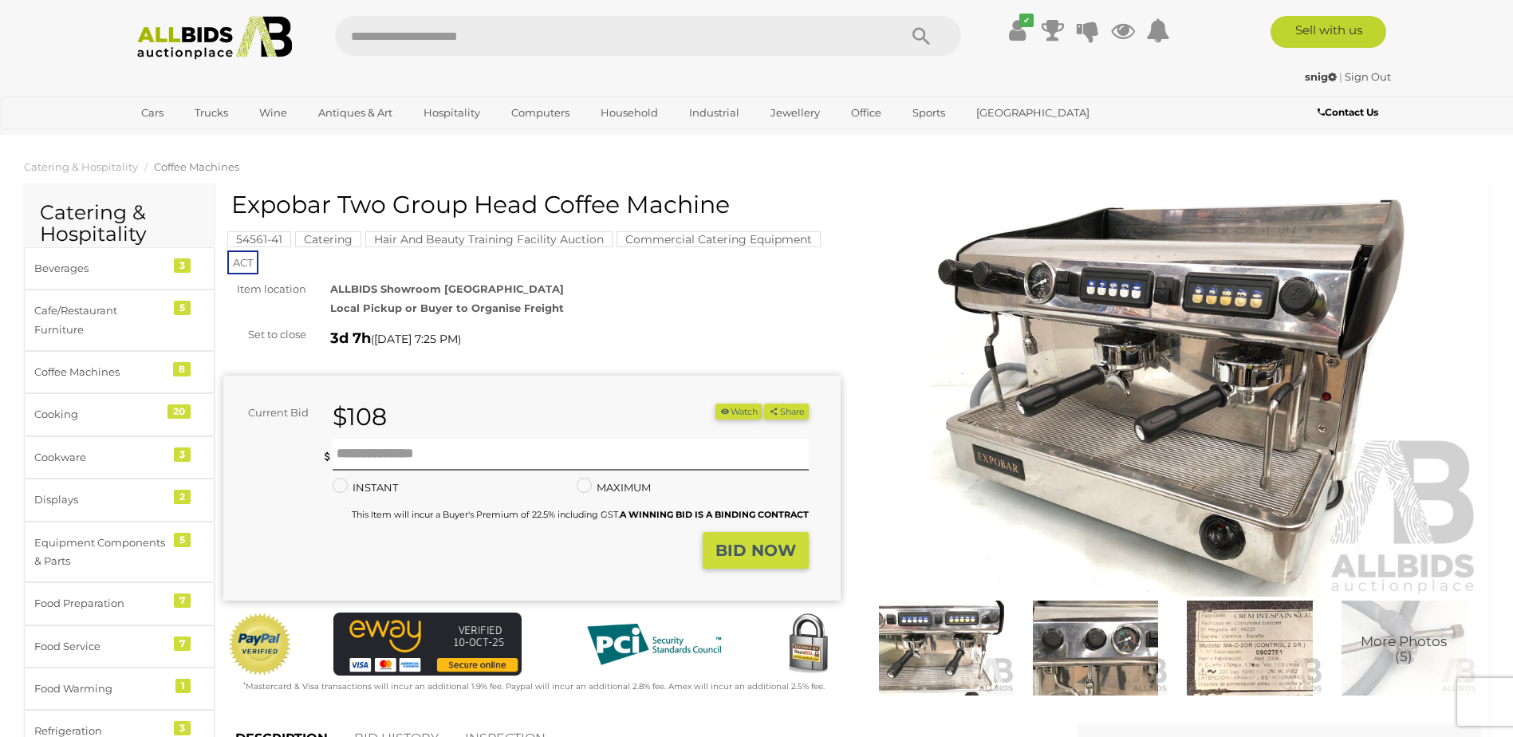
click at [1177, 399] on img at bounding box center [1173, 398] width 617 height 398
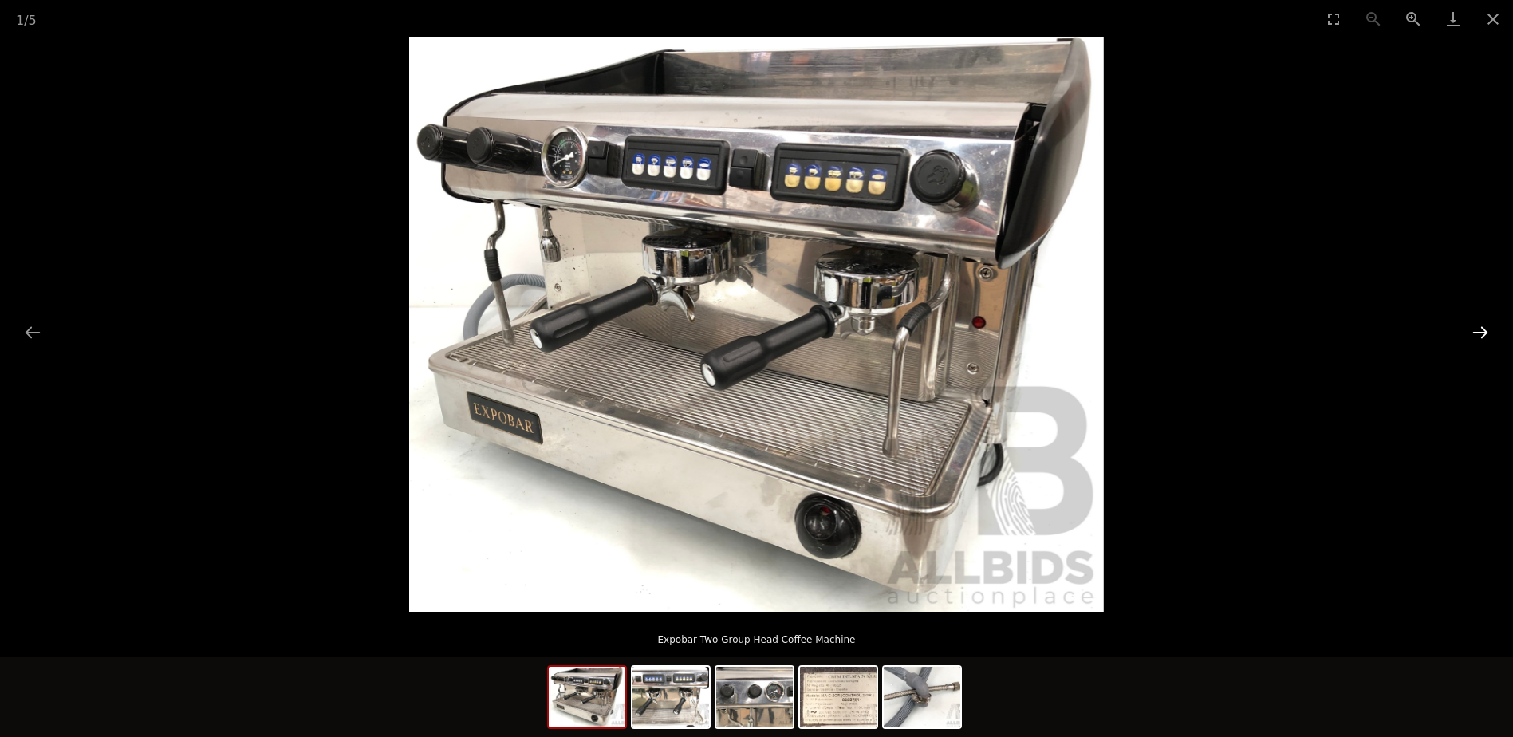
click at [1482, 333] on button "Next slide" at bounding box center [1481, 332] width 34 height 31
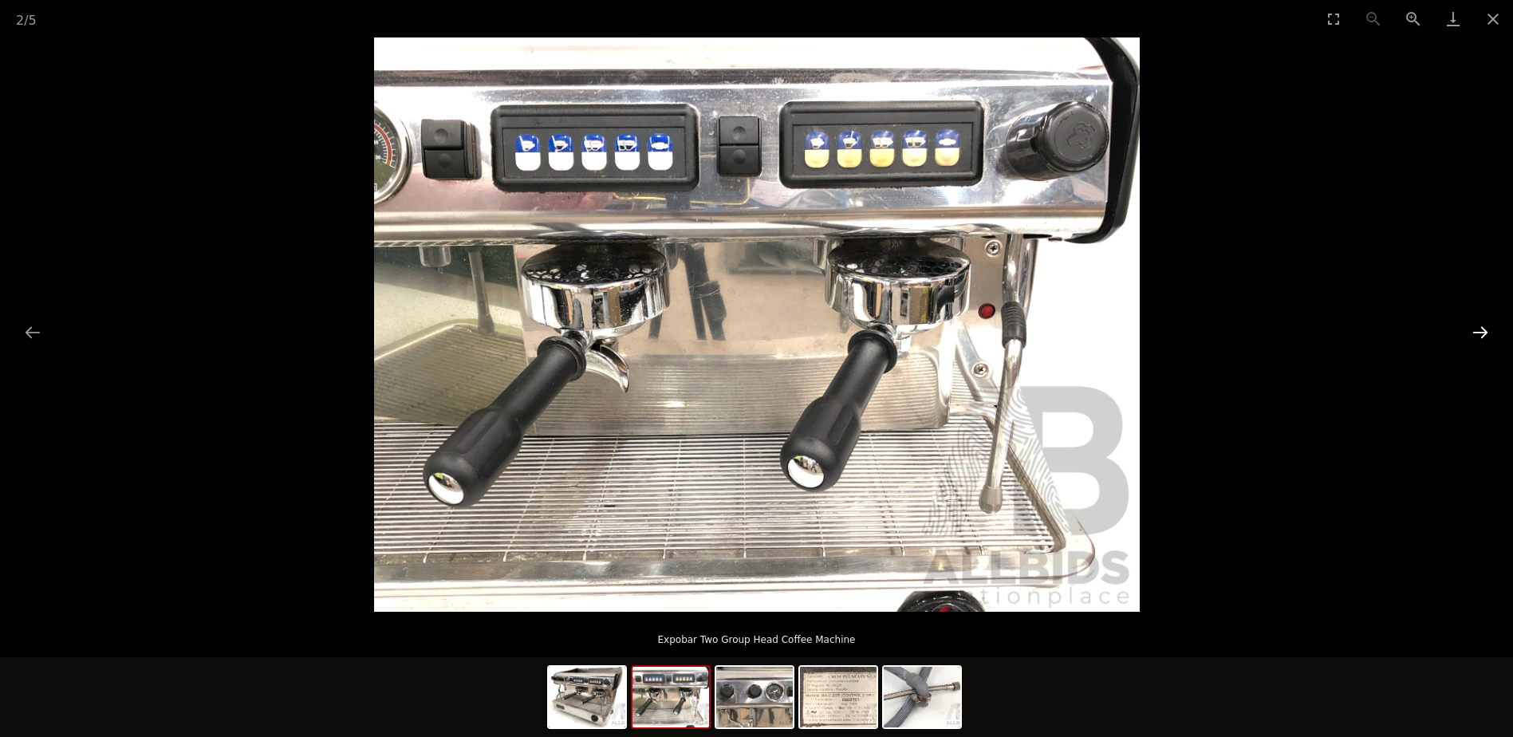
click at [1481, 333] on button "Next slide" at bounding box center [1481, 332] width 34 height 31
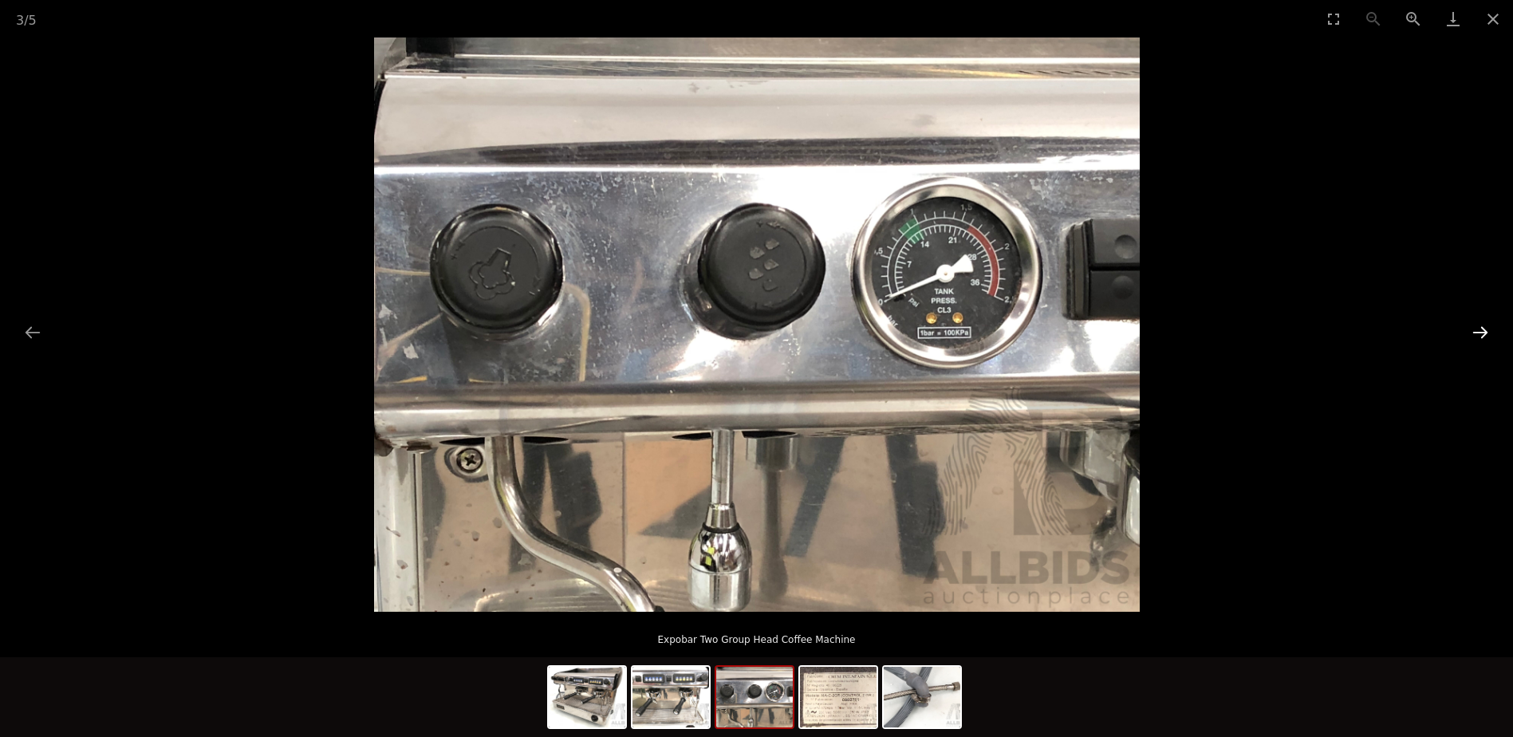
click at [1481, 333] on button "Next slide" at bounding box center [1481, 332] width 34 height 31
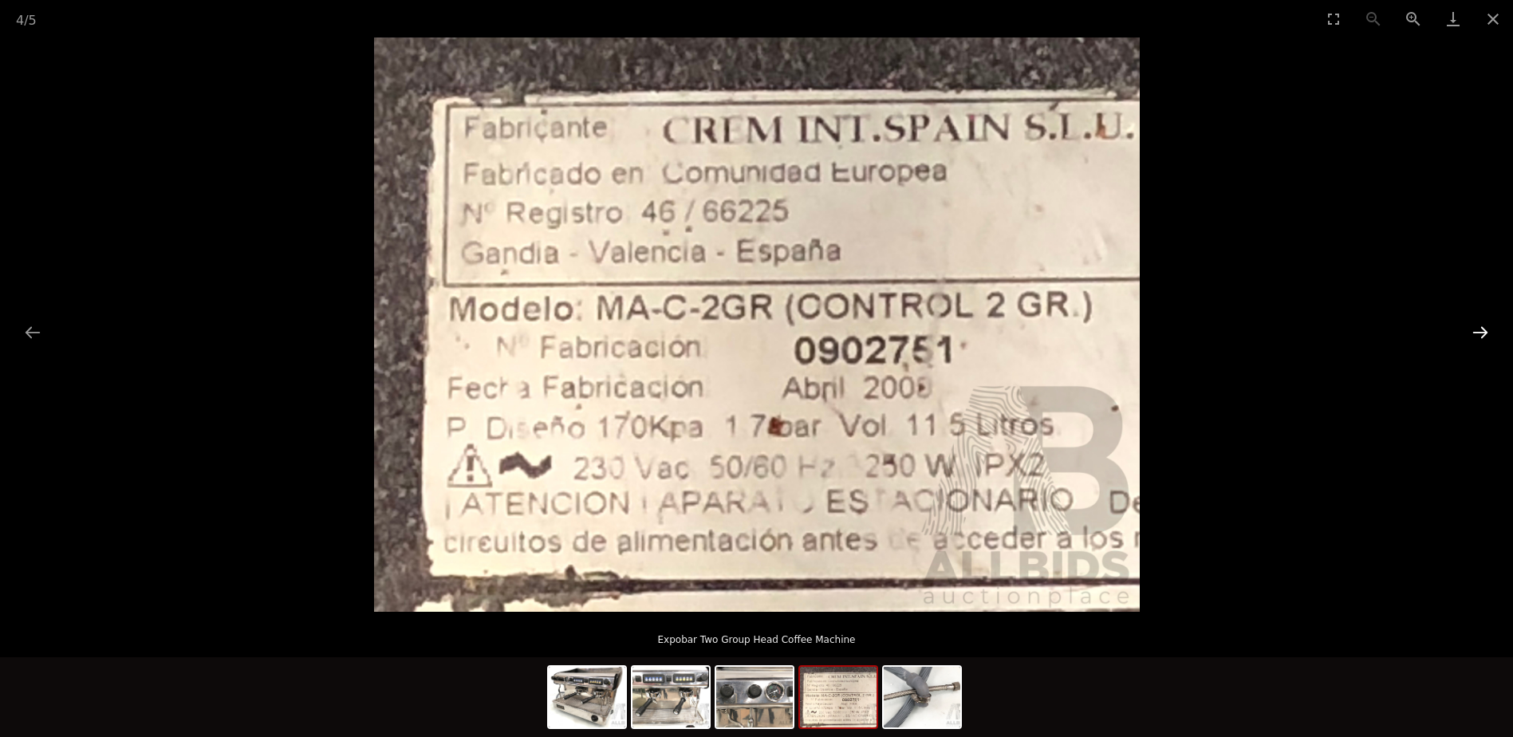
click at [1481, 333] on button "Next slide" at bounding box center [1481, 332] width 34 height 31
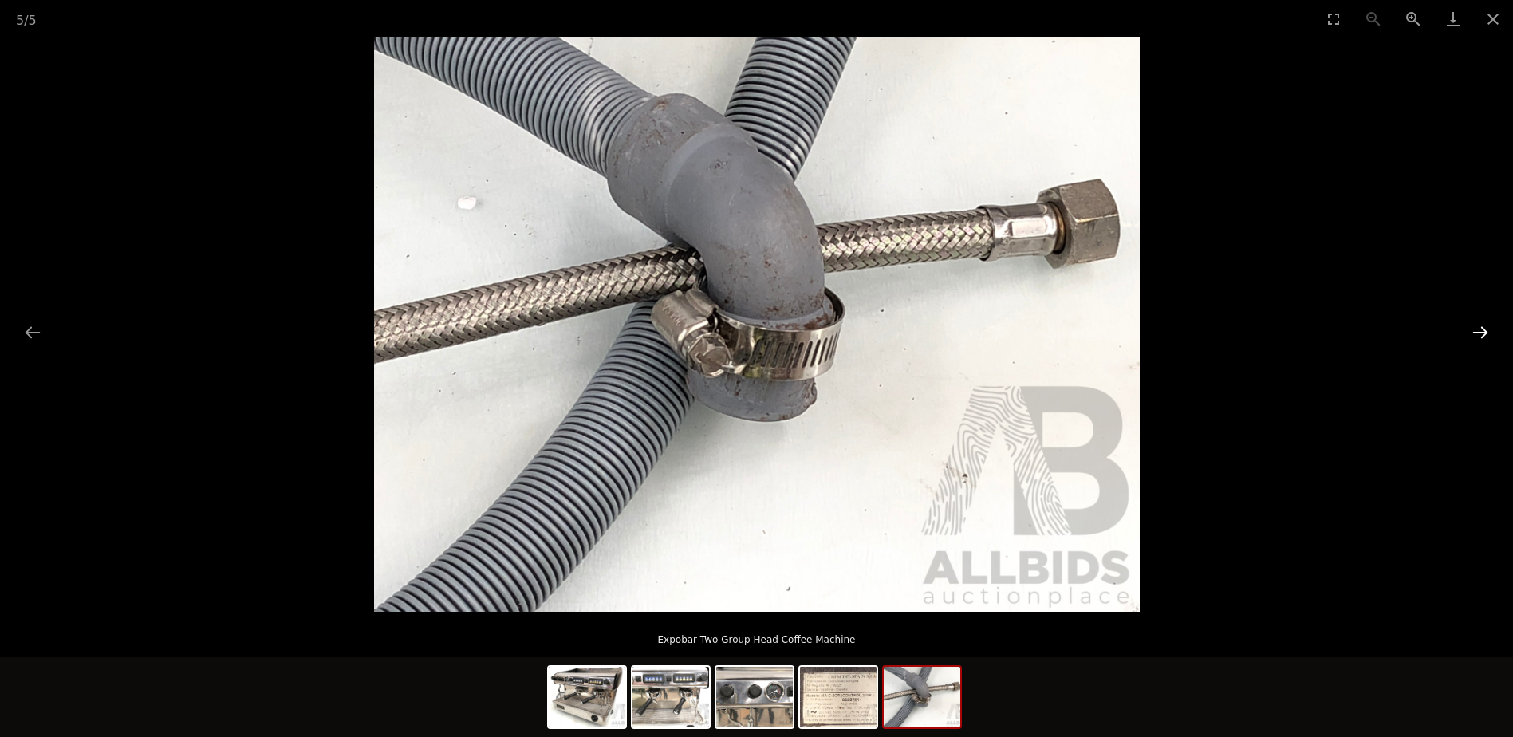
click at [1481, 333] on button "Next slide" at bounding box center [1481, 332] width 34 height 31
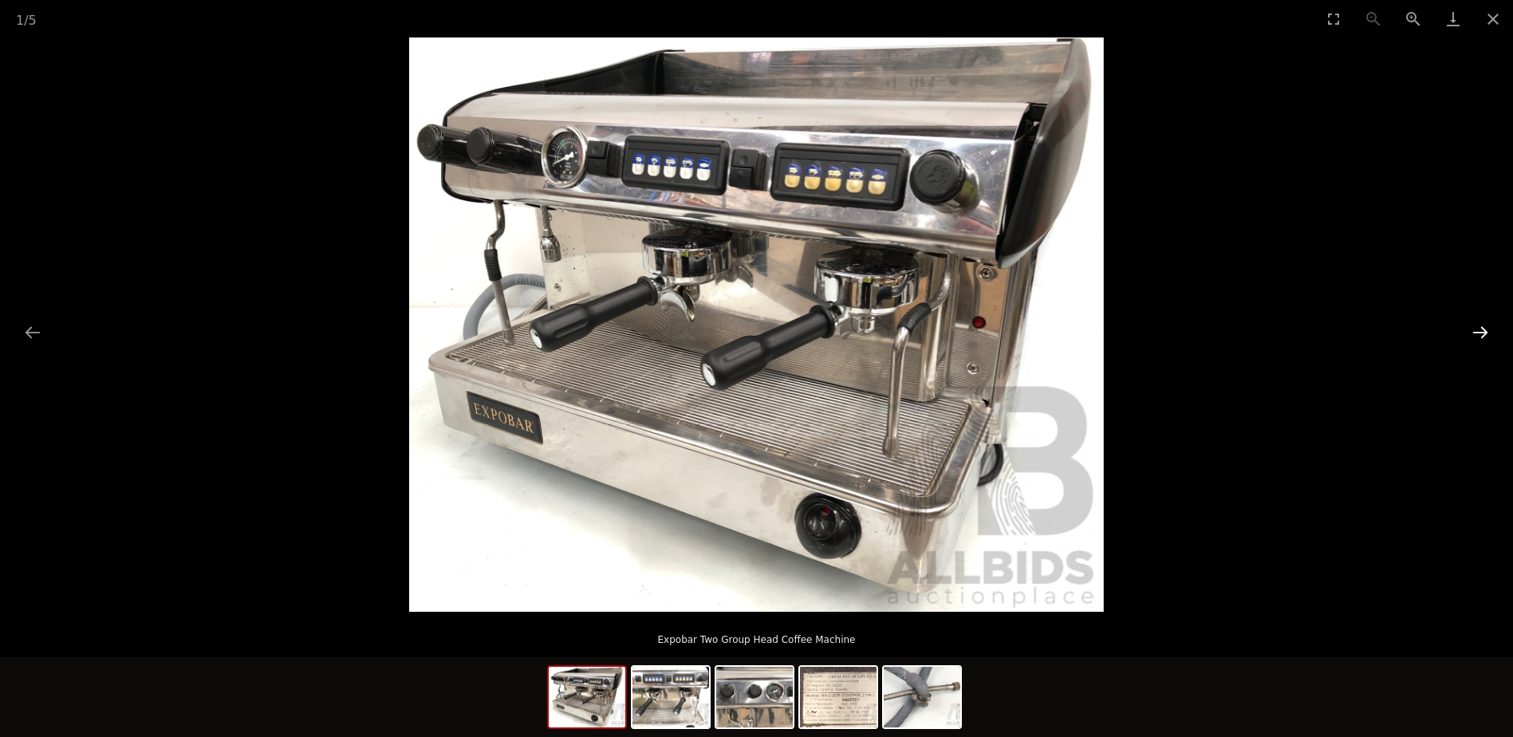
click at [1481, 333] on button "Next slide" at bounding box center [1481, 332] width 34 height 31
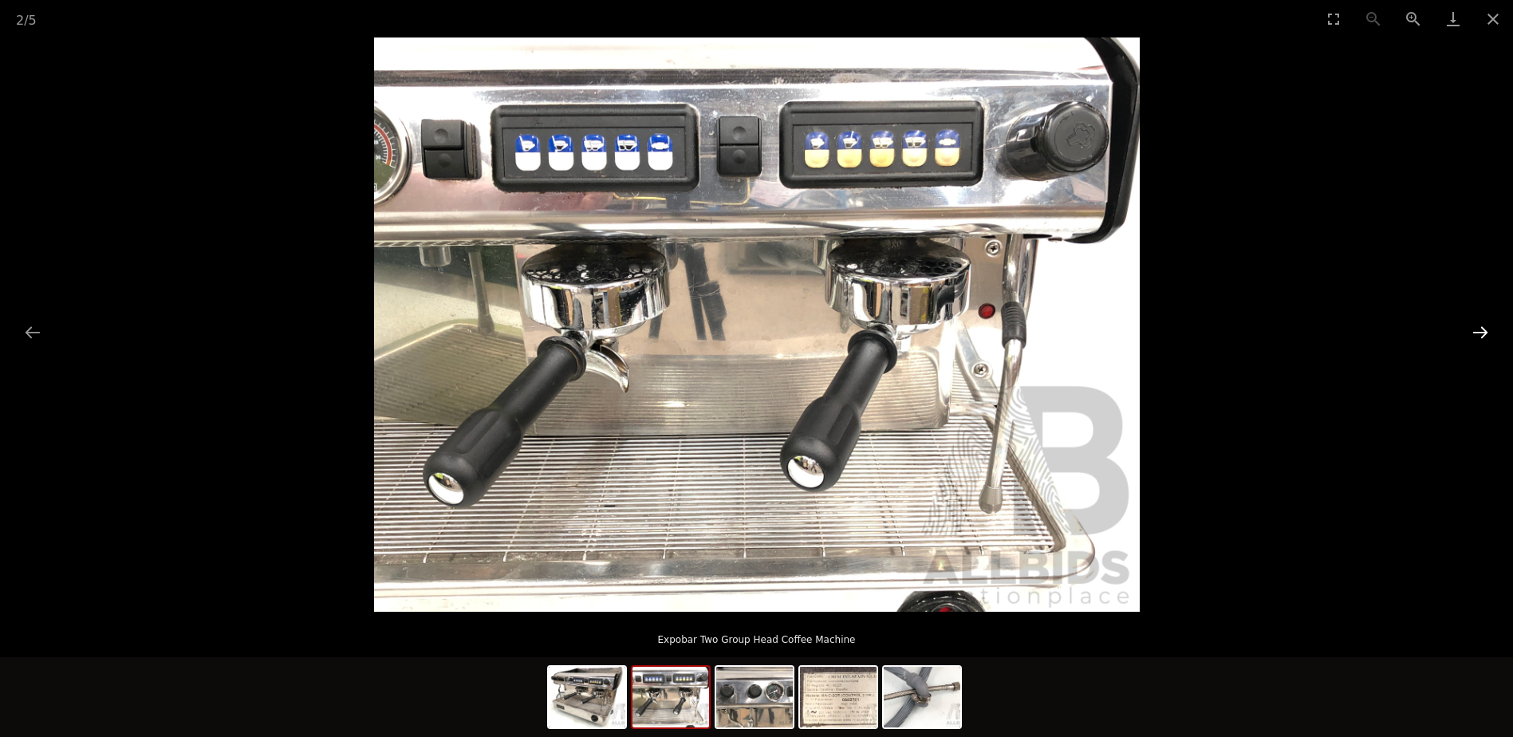
click at [1481, 333] on button "Next slide" at bounding box center [1481, 332] width 34 height 31
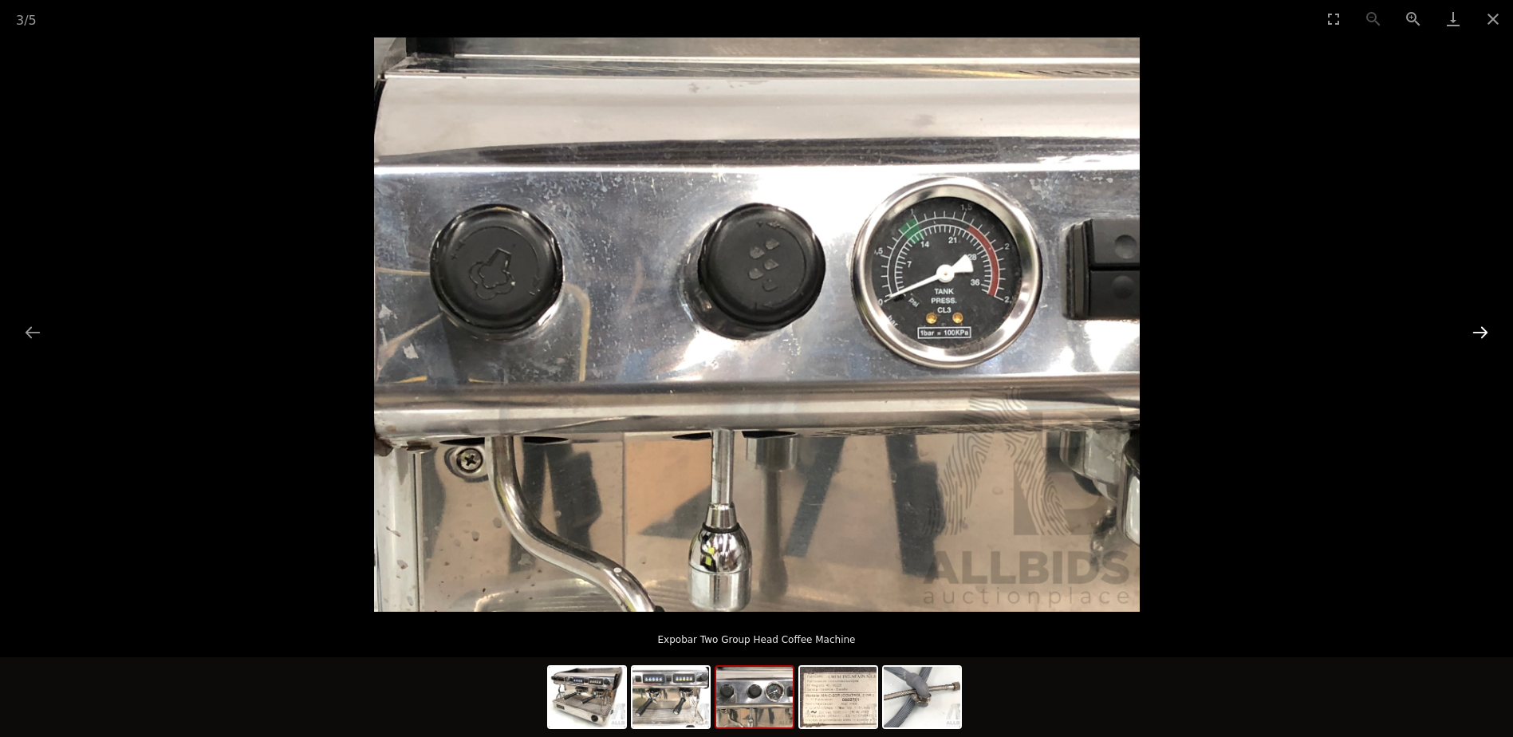
click at [1481, 333] on button "Next slide" at bounding box center [1481, 332] width 34 height 31
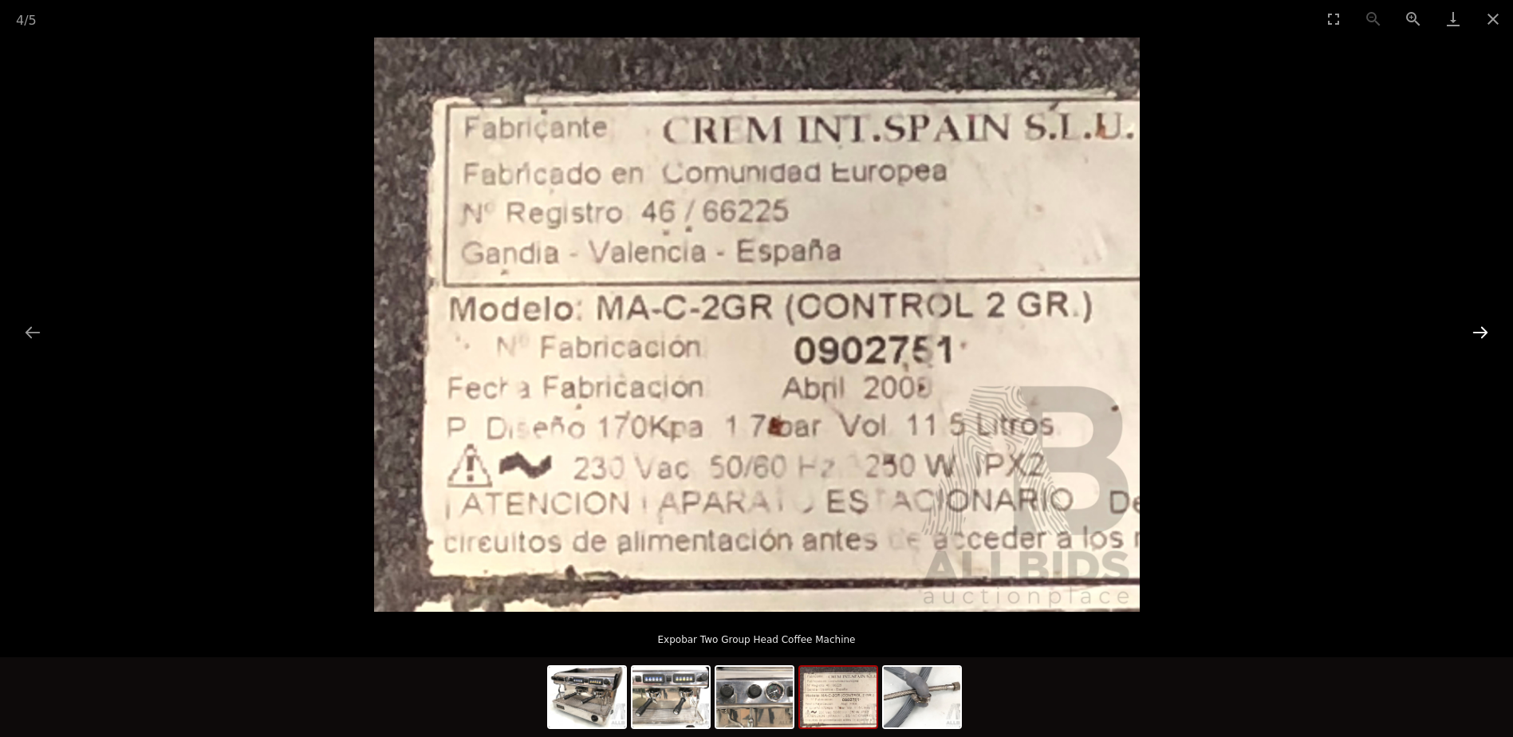
click at [1481, 333] on button "Next slide" at bounding box center [1481, 332] width 34 height 31
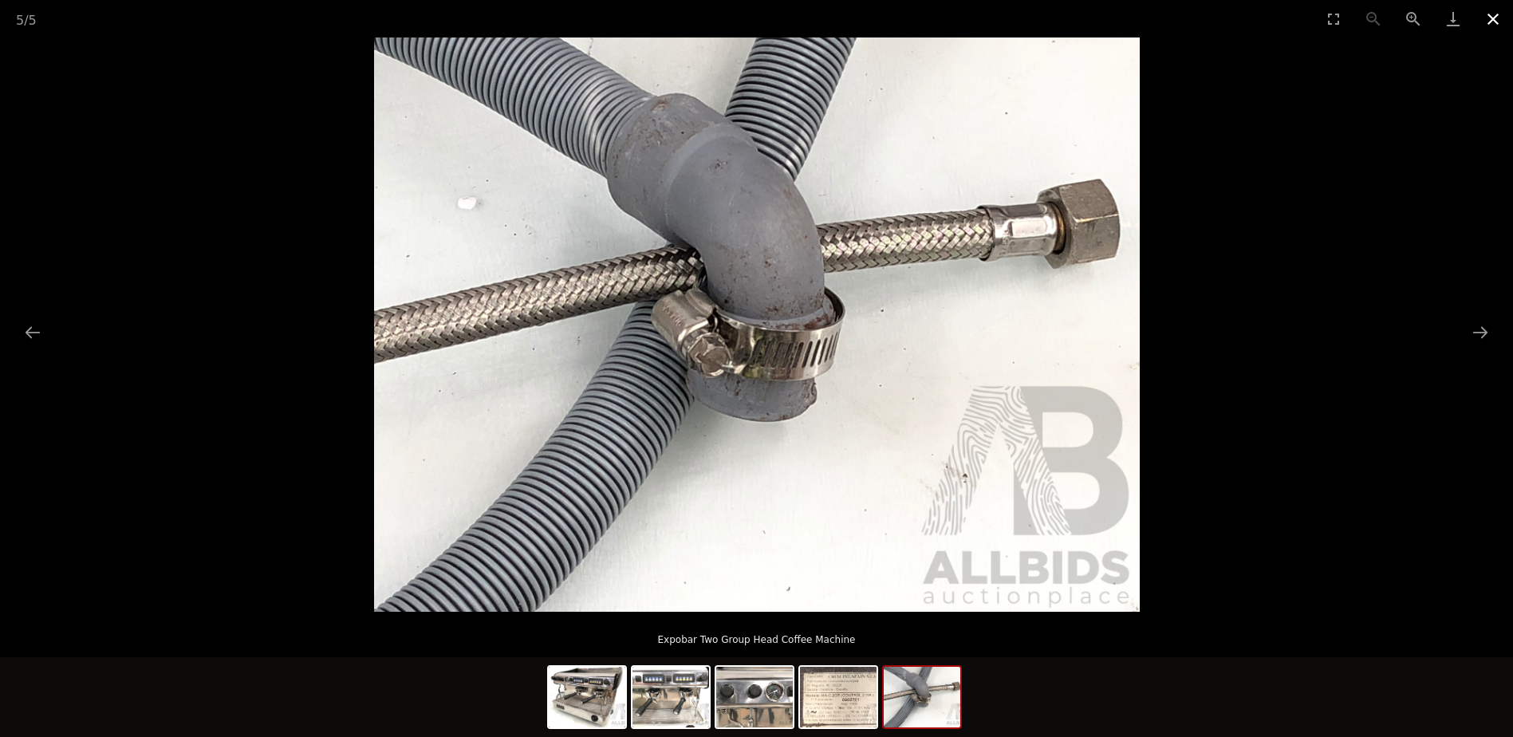
click at [1497, 17] on button "Close gallery" at bounding box center [1493, 18] width 40 height 37
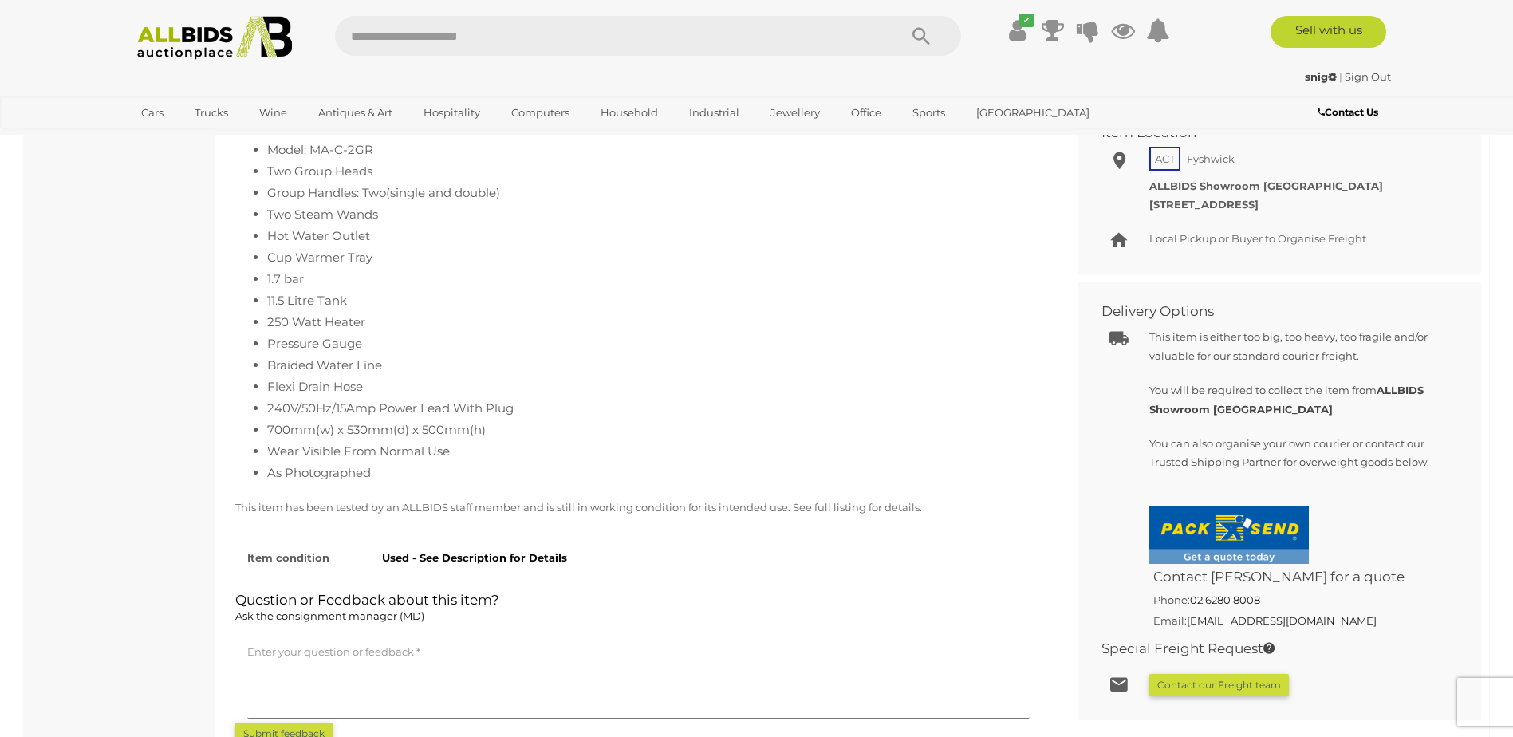
scroll to position [718, 0]
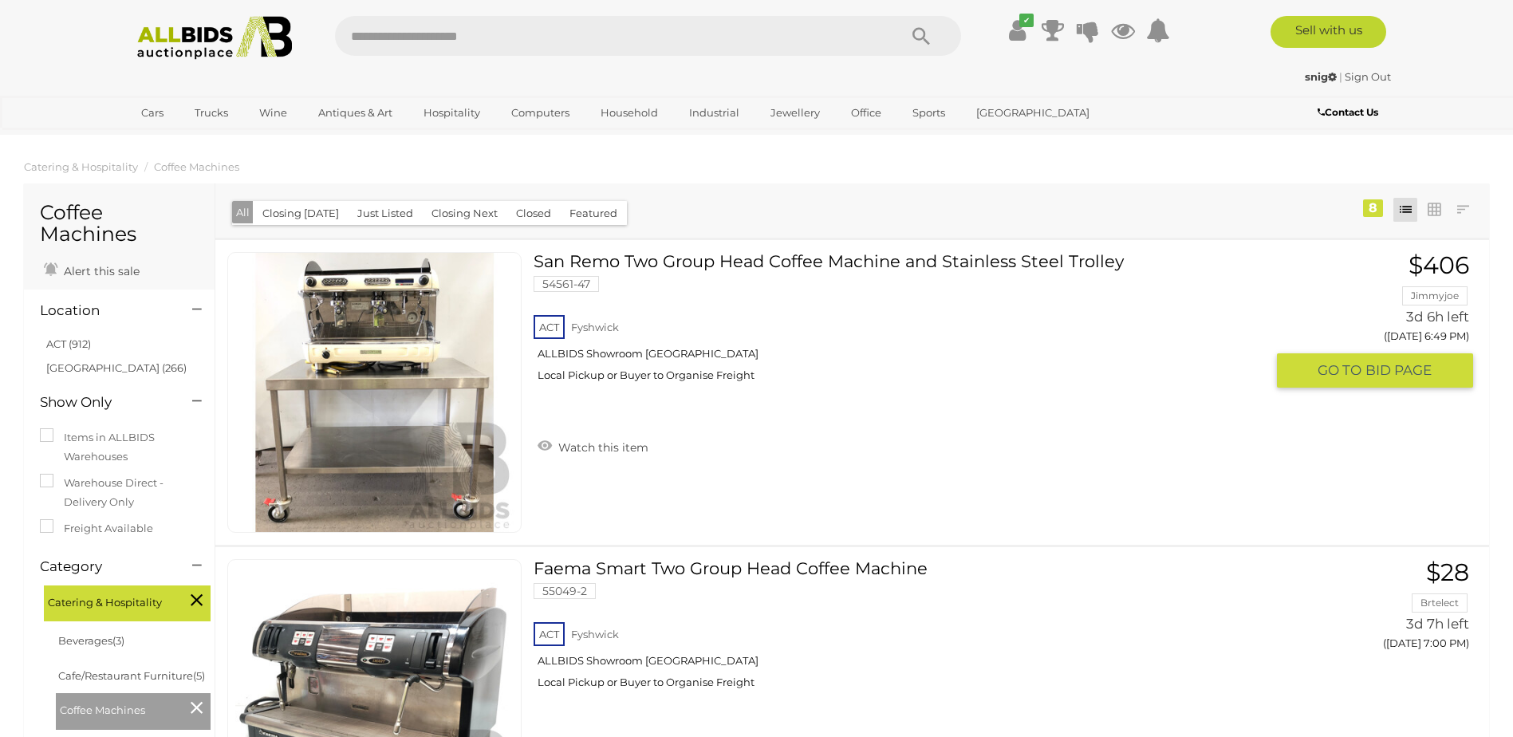
click at [760, 262] on link "San Remo Two Group Head Coffee Machine and Stainless Steel Trolley 54561-47 ACT…" at bounding box center [906, 323] width 720 height 142
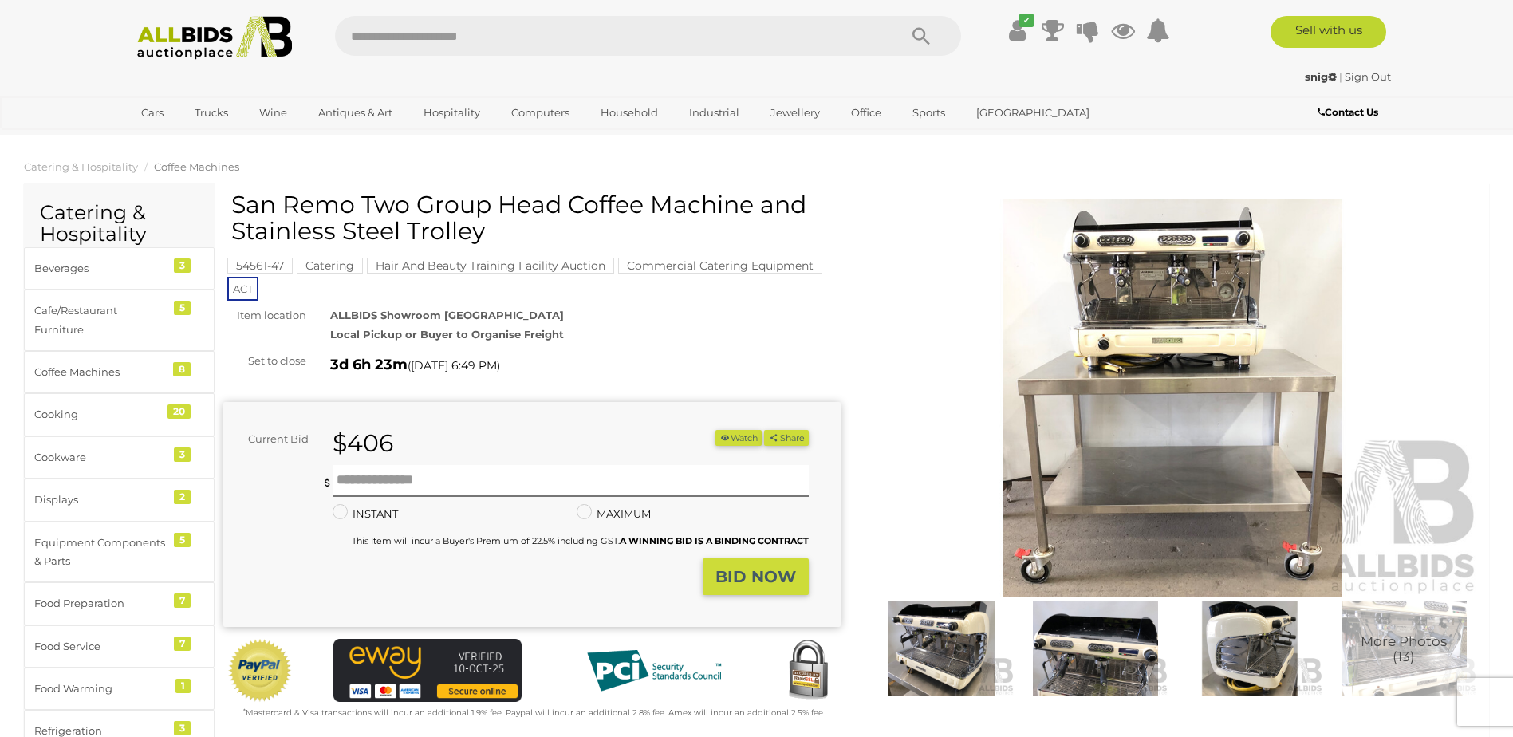
click at [1169, 306] on img at bounding box center [1173, 398] width 617 height 398
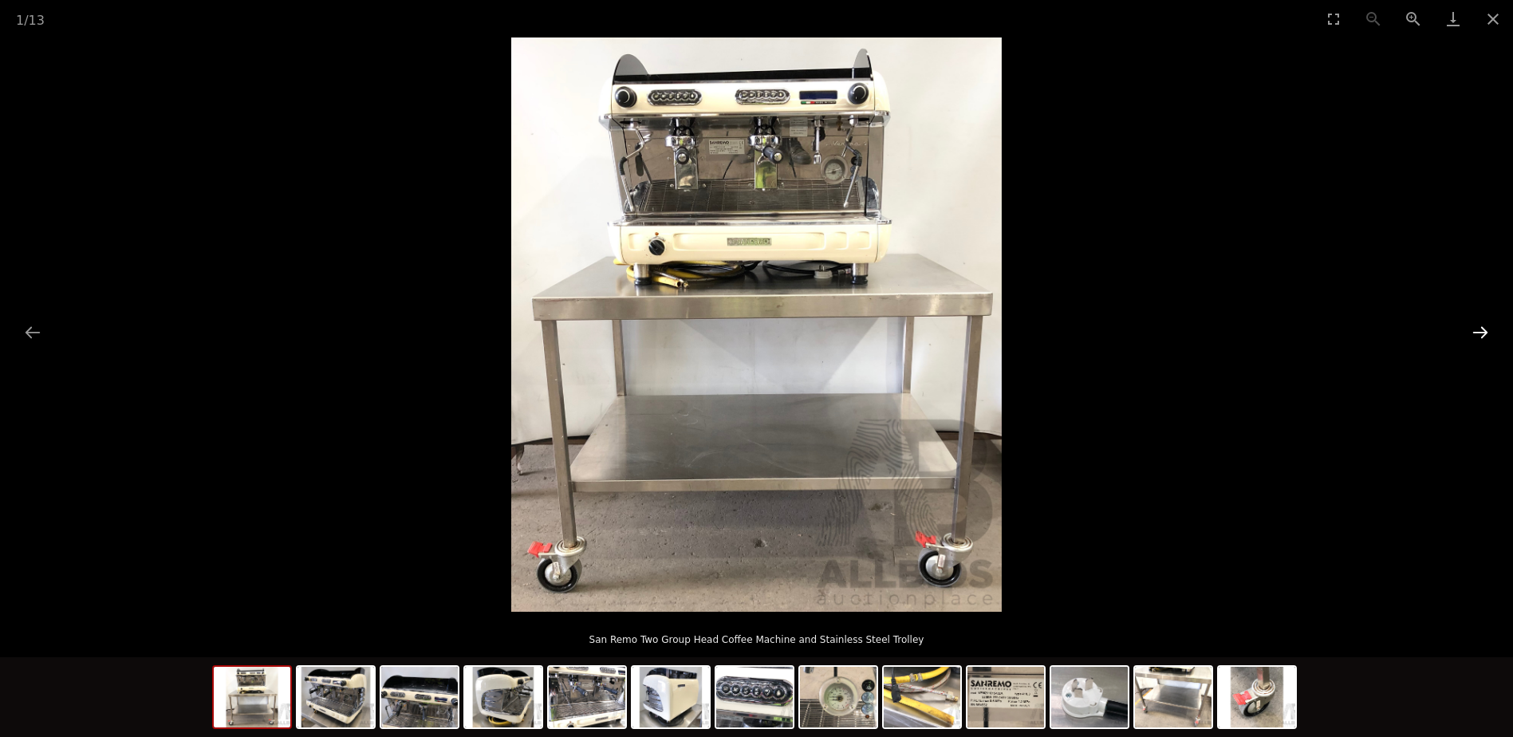
click at [1479, 329] on button "Next slide" at bounding box center [1481, 332] width 34 height 31
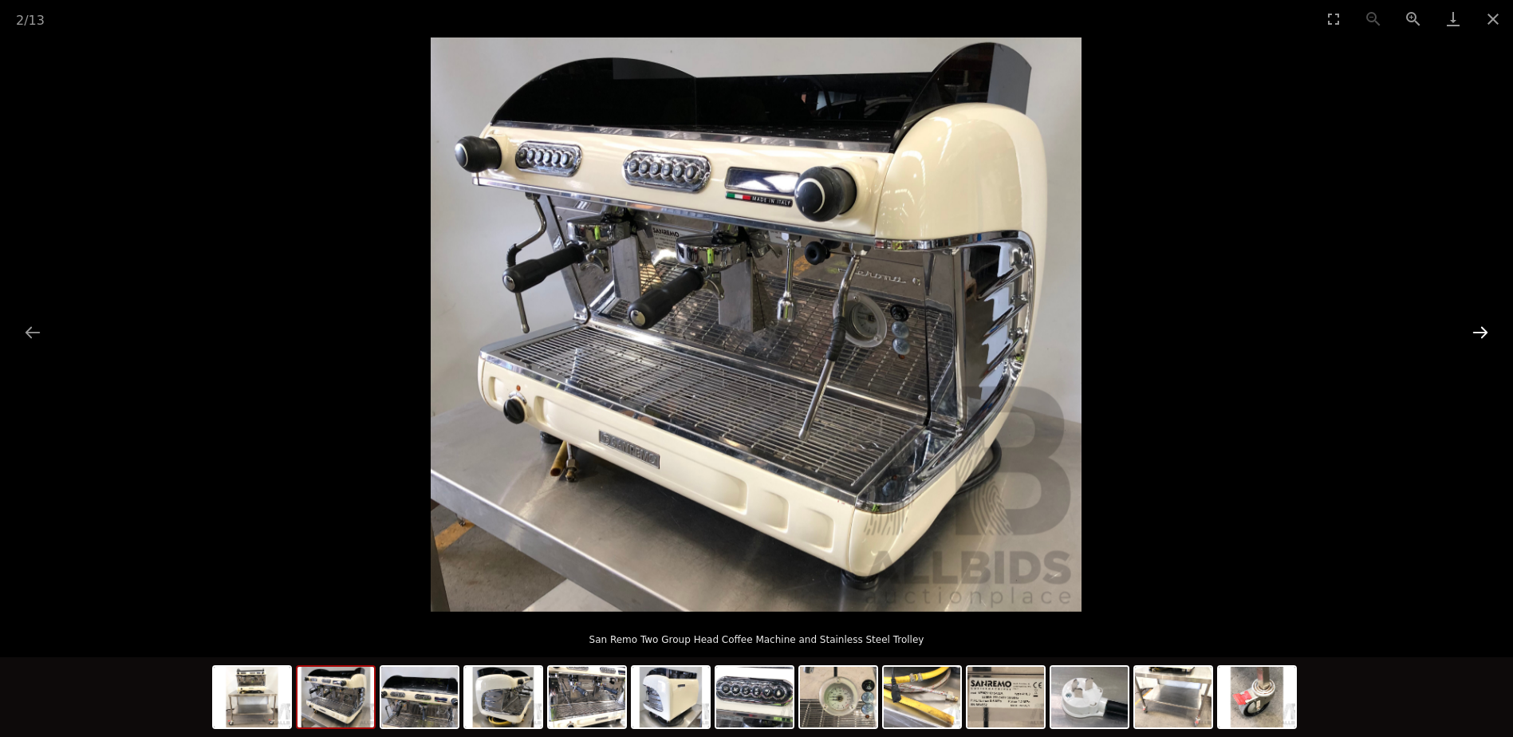
click at [1479, 329] on button "Next slide" at bounding box center [1481, 332] width 34 height 31
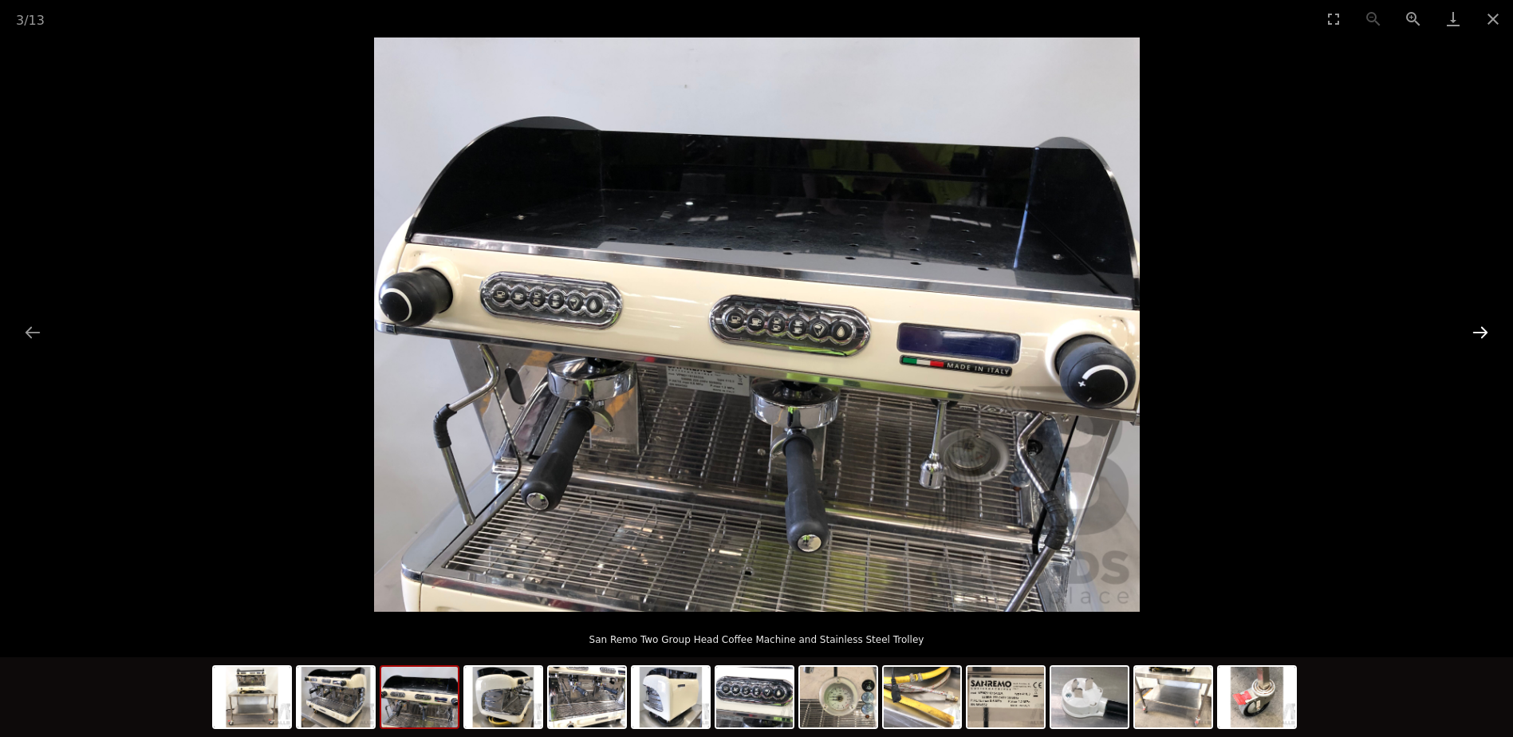
click at [1479, 329] on button "Next slide" at bounding box center [1481, 332] width 34 height 31
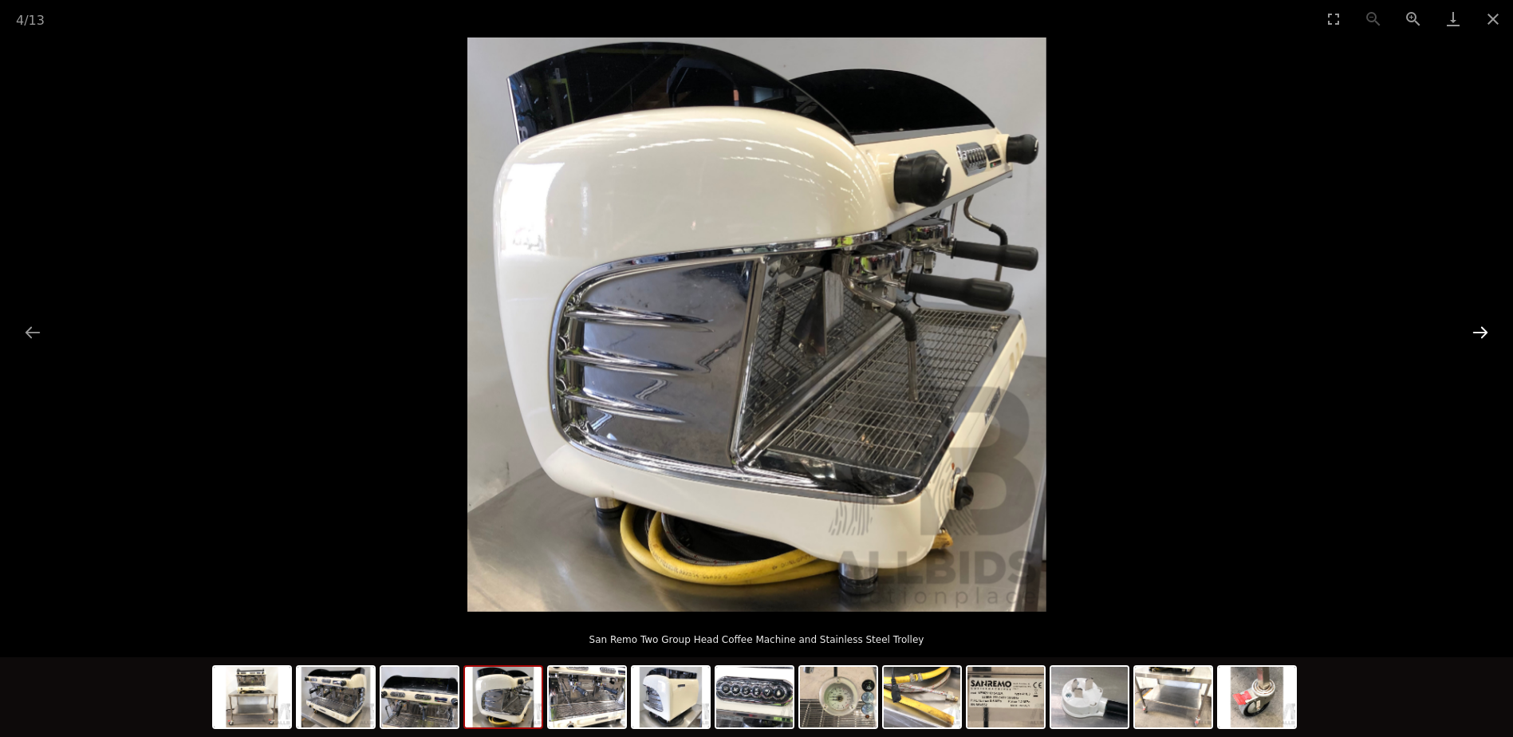
click at [1479, 329] on button "Next slide" at bounding box center [1481, 332] width 34 height 31
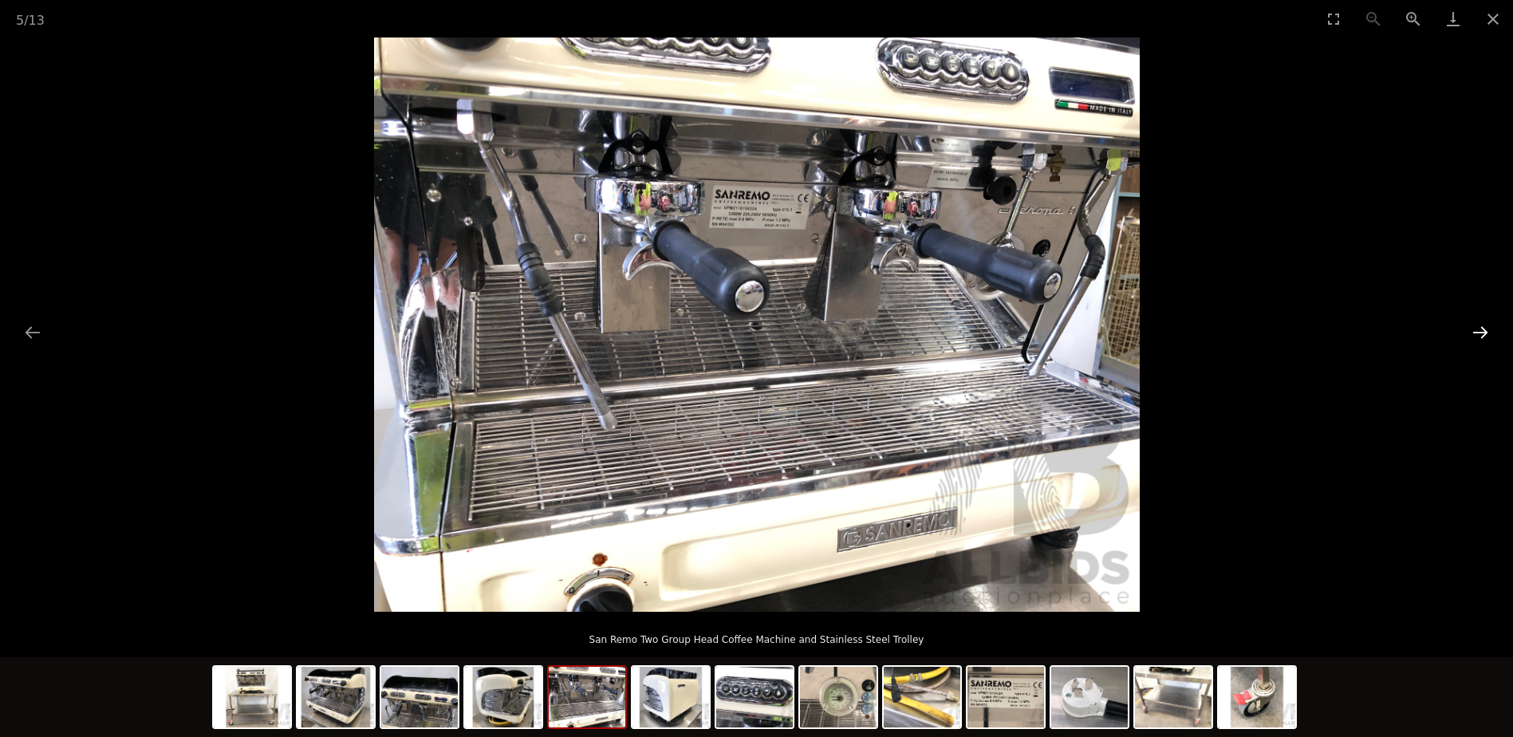
click at [1479, 329] on button "Next slide" at bounding box center [1481, 332] width 34 height 31
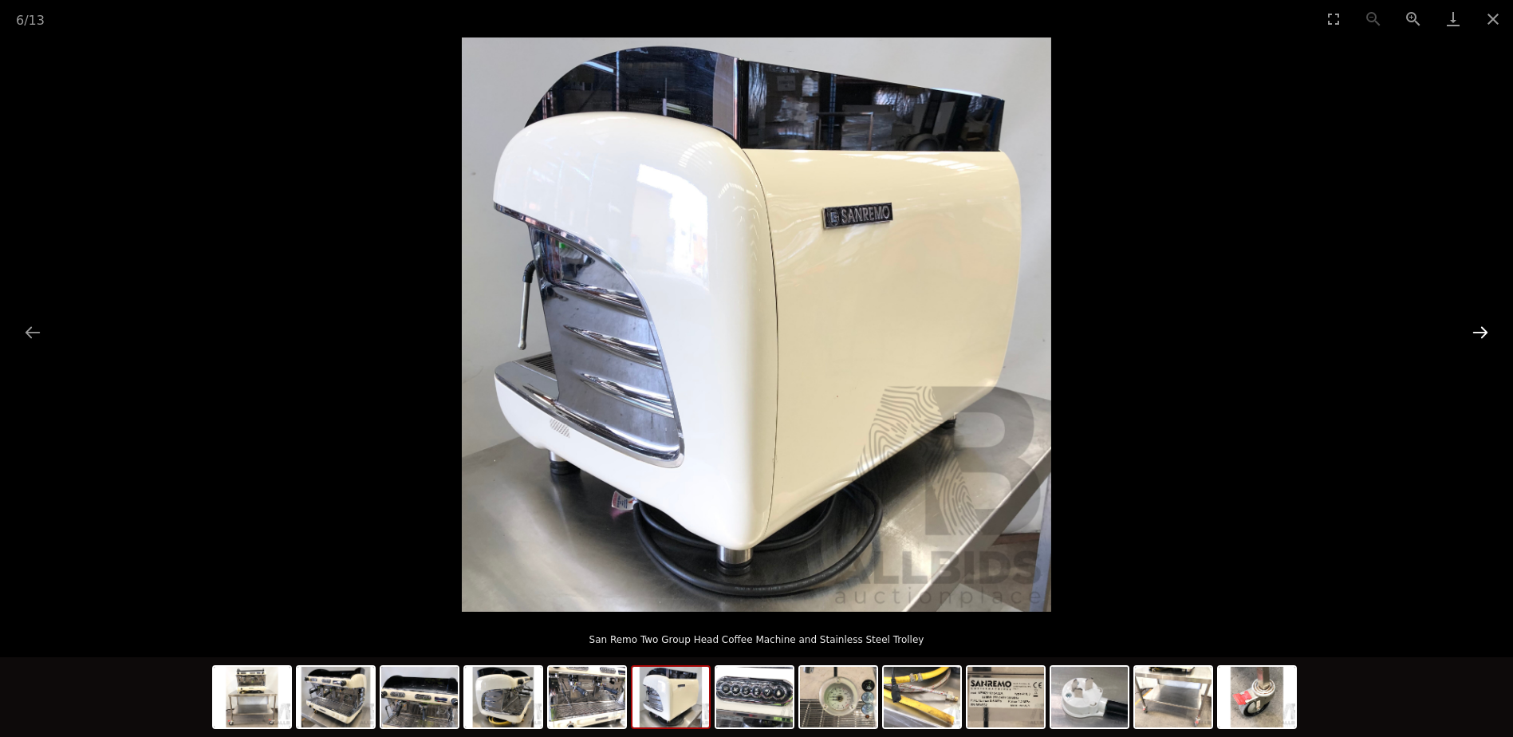
click at [1479, 329] on button "Next slide" at bounding box center [1481, 332] width 34 height 31
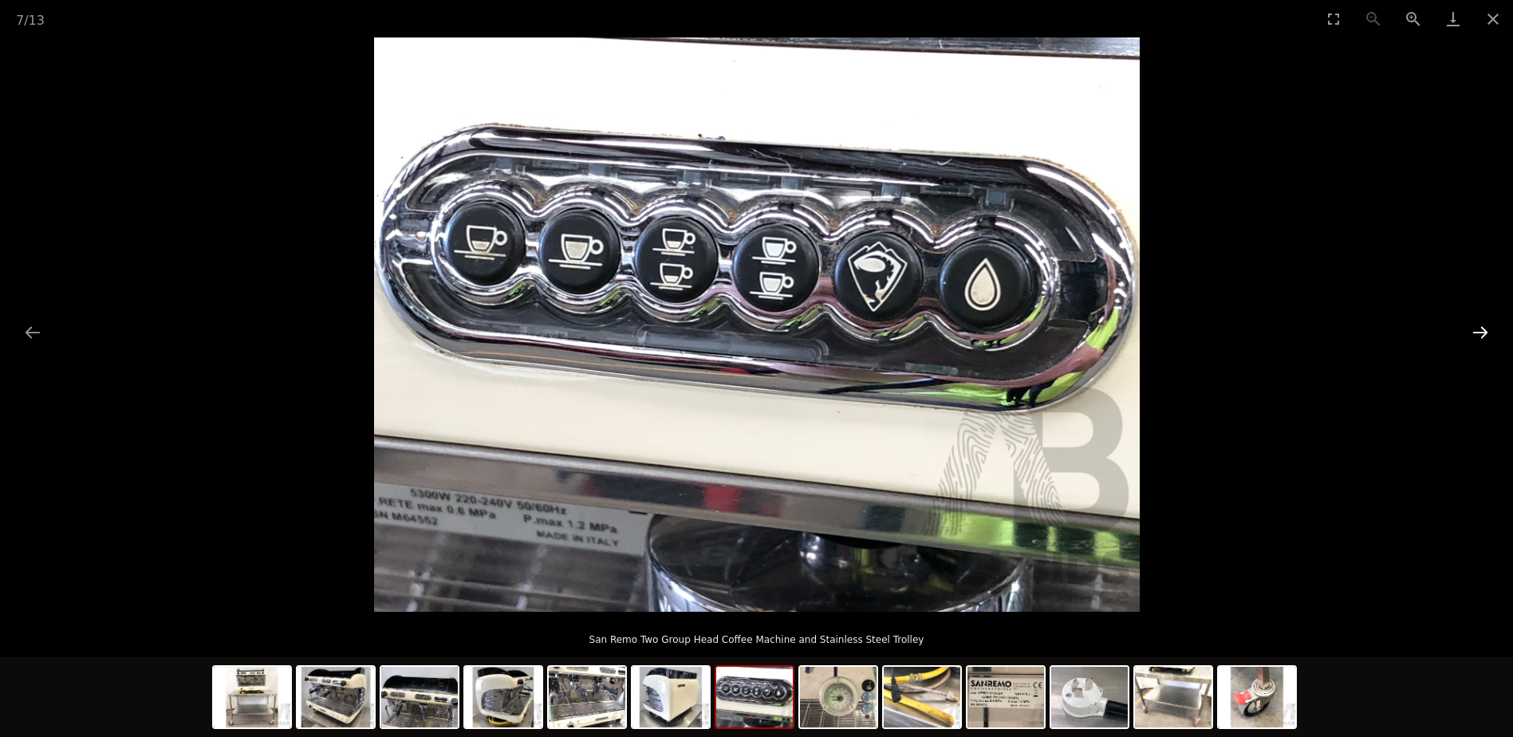
click at [1479, 329] on button "Next slide" at bounding box center [1481, 332] width 34 height 31
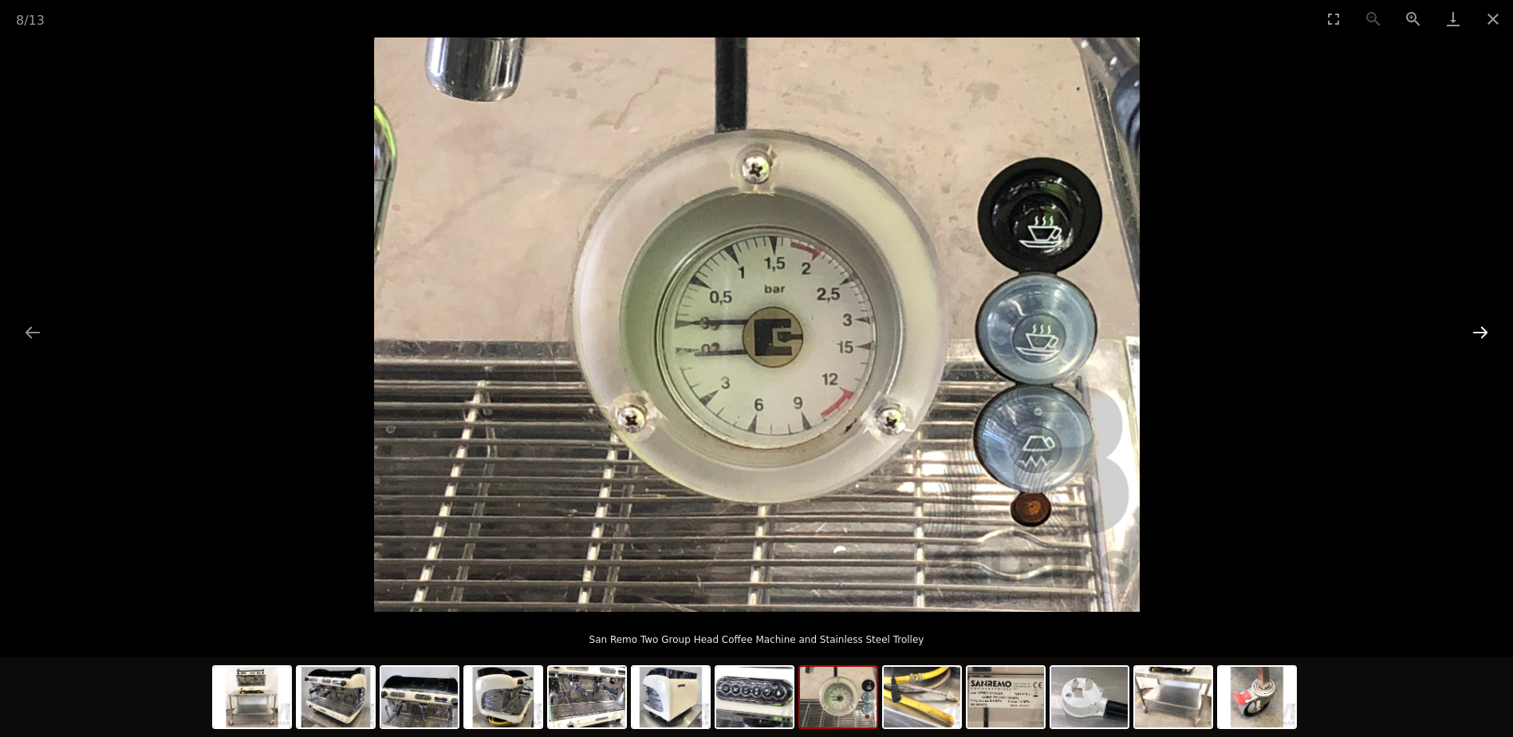
click at [1479, 329] on button "Next slide" at bounding box center [1481, 332] width 34 height 31
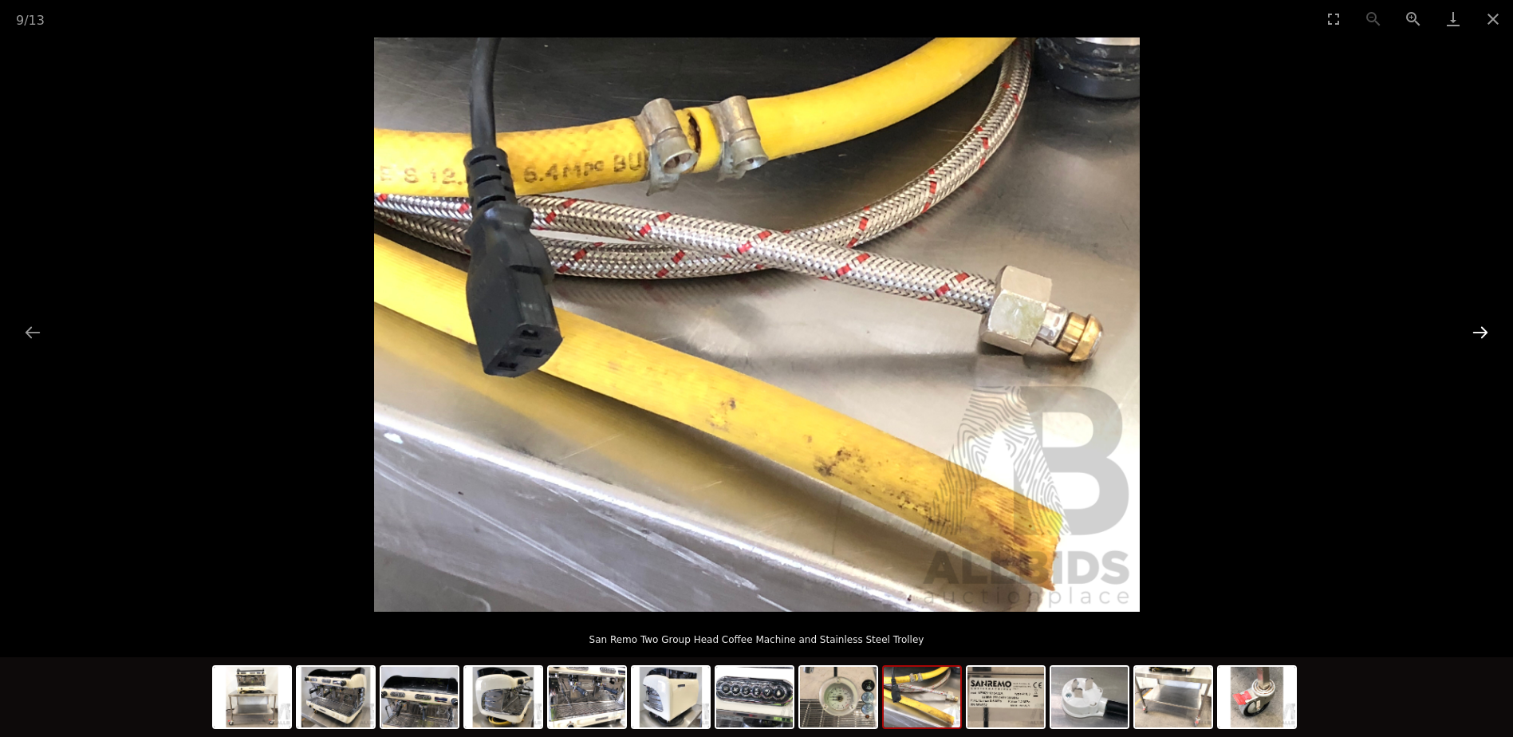
click at [1479, 329] on button "Next slide" at bounding box center [1481, 332] width 34 height 31
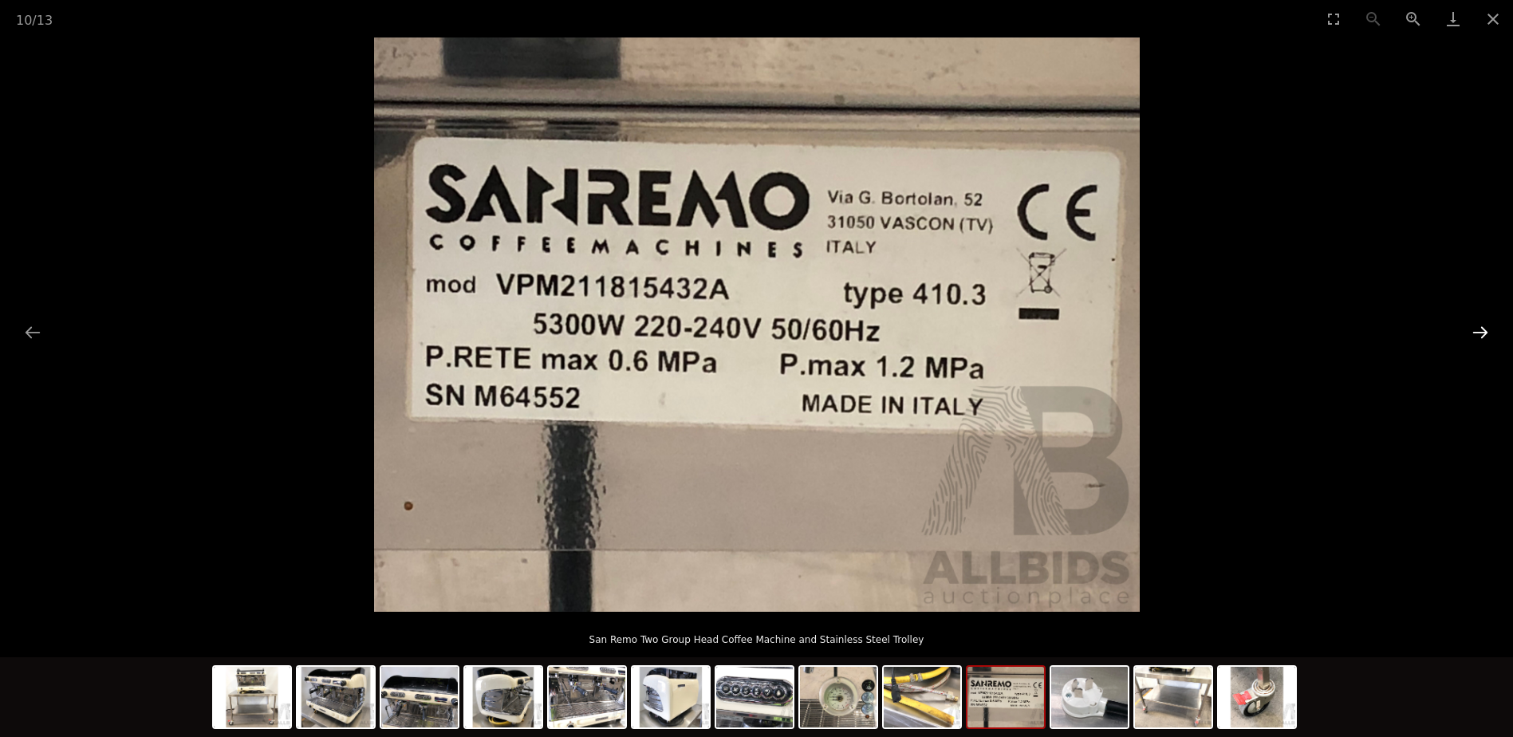
click at [1479, 329] on button "Next slide" at bounding box center [1481, 332] width 34 height 31
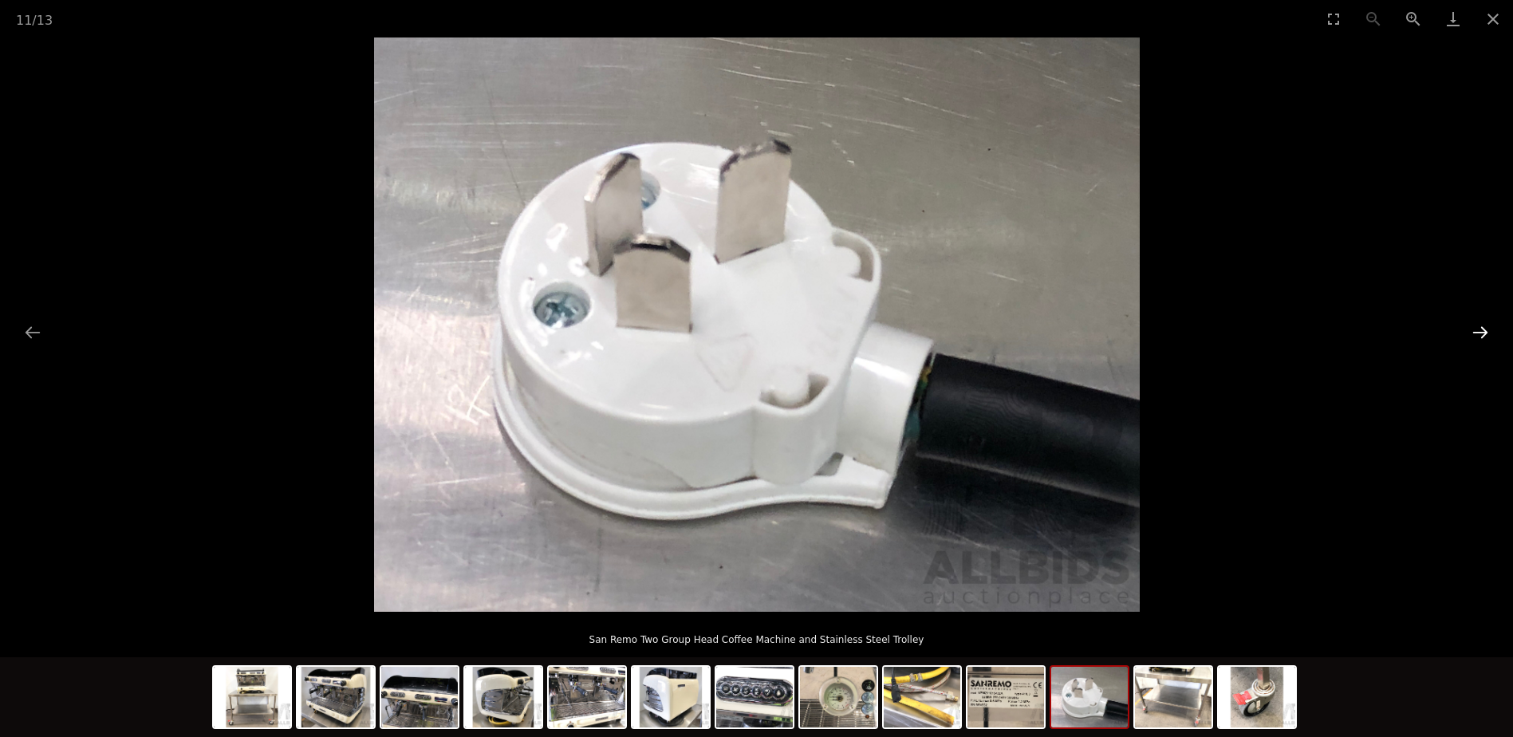
click at [1477, 328] on button "Next slide" at bounding box center [1481, 332] width 34 height 31
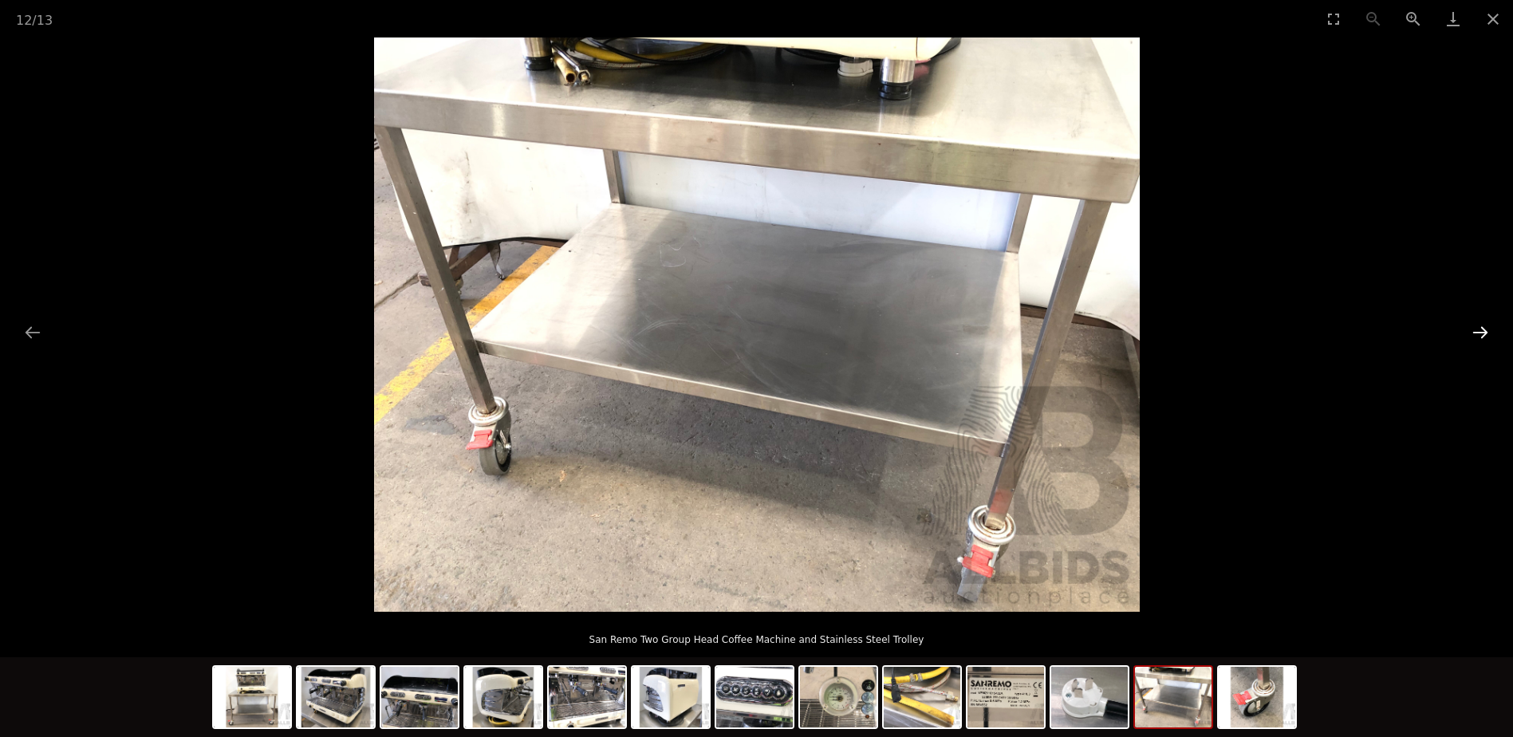
click at [1477, 328] on button "Next slide" at bounding box center [1481, 332] width 34 height 31
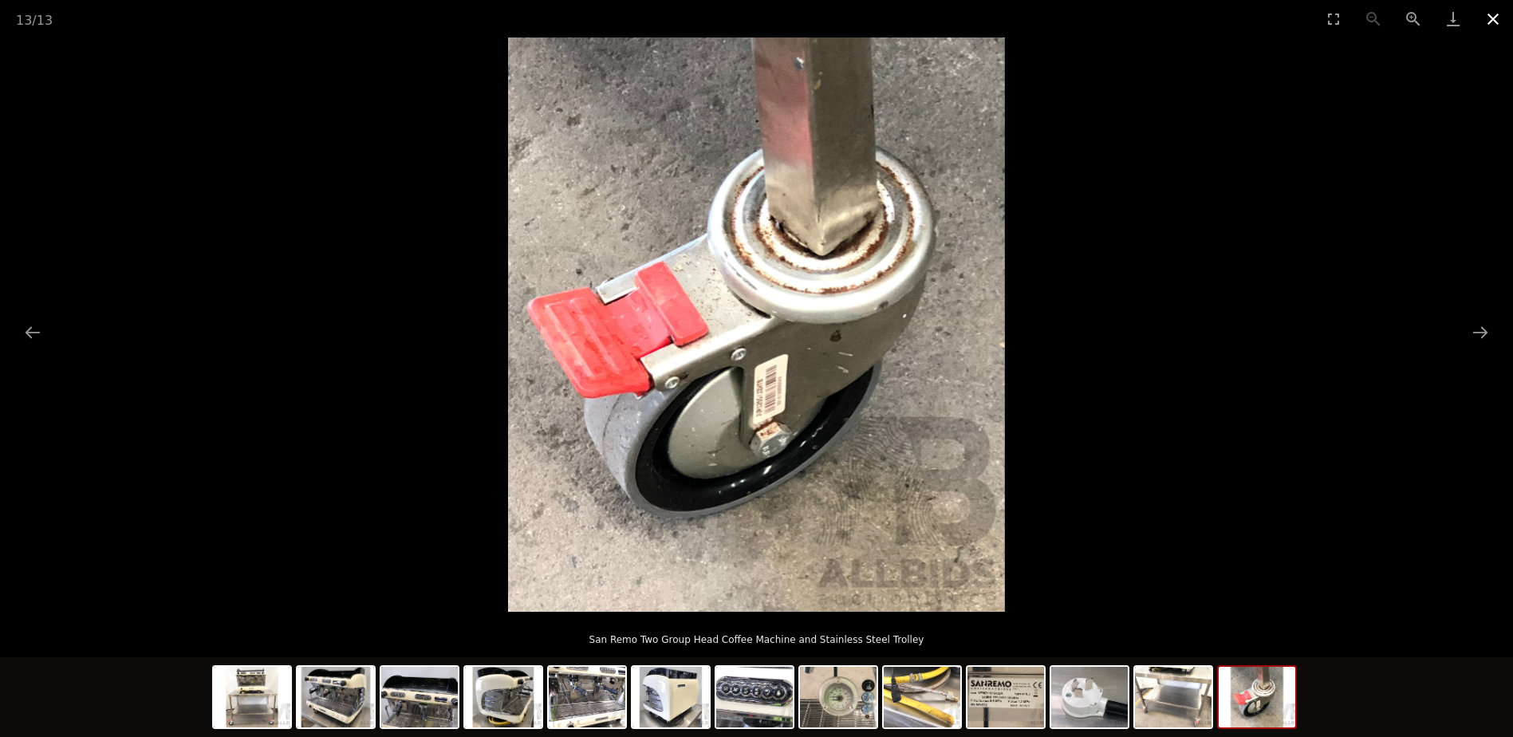
click at [1490, 17] on button "Close gallery" at bounding box center [1493, 18] width 40 height 37
